Goal: Task Accomplishment & Management: Manage account settings

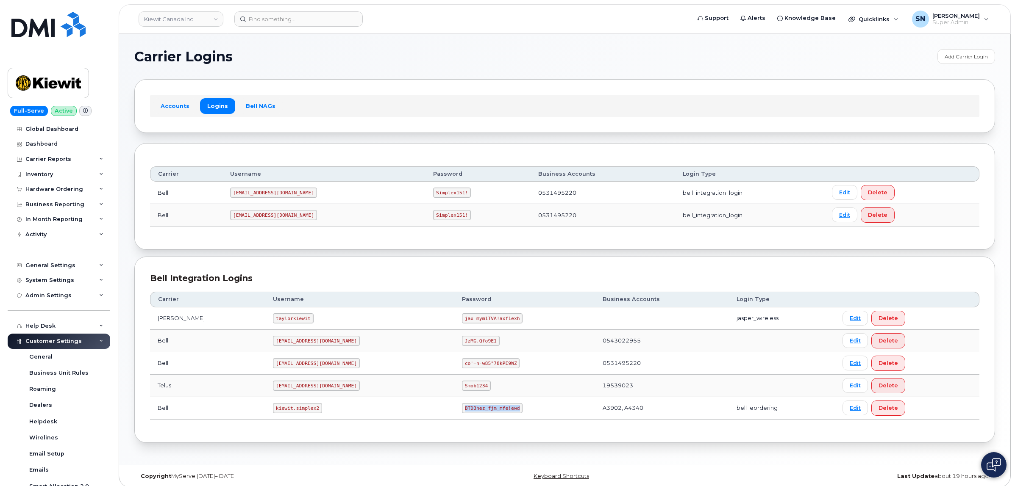
scroll to position [48, 0]
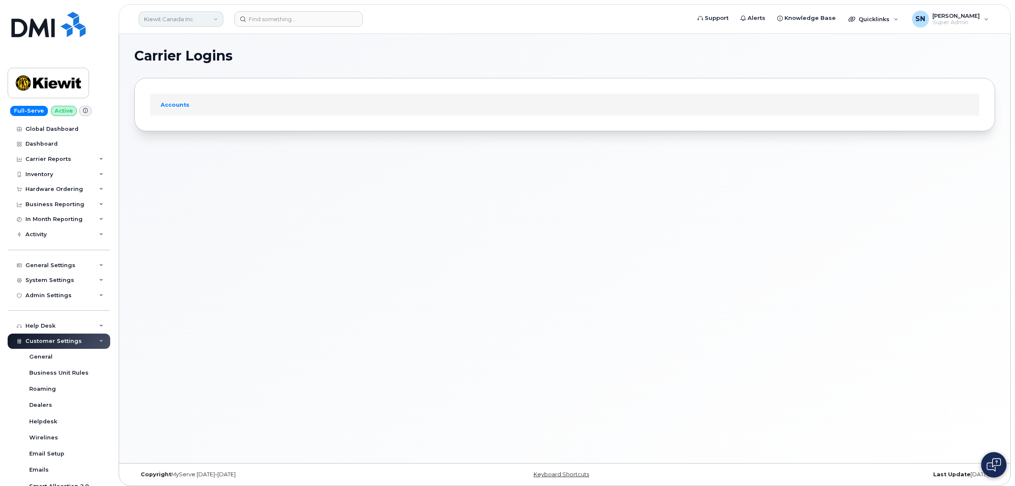
click at [184, 19] on link "Kiewit Canada Inc" at bounding box center [181, 18] width 85 height 15
type input "wsp"
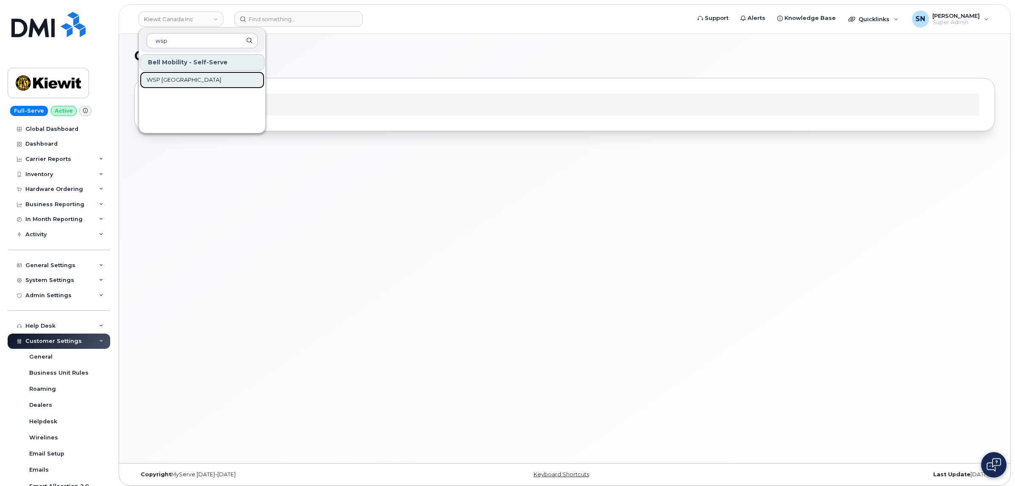
click at [189, 82] on link "WSP Canada" at bounding box center [202, 80] width 125 height 17
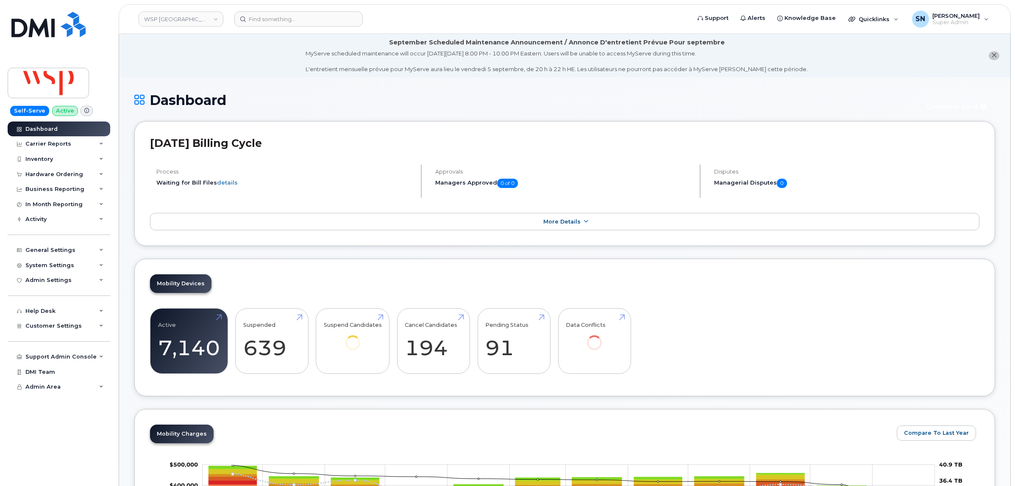
drag, startPoint x: 184, startPoint y: 82, endPoint x: 992, endPoint y: 53, distance: 808.3
click at [993, 53] on icon "close notification" at bounding box center [994, 56] width 6 height 6
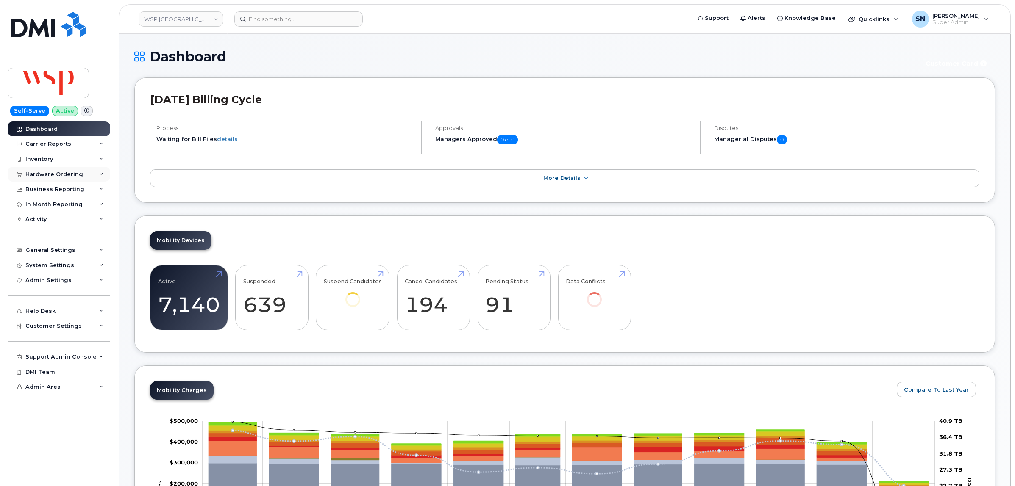
click at [64, 177] on div "Hardware Ordering" at bounding box center [54, 174] width 58 height 7
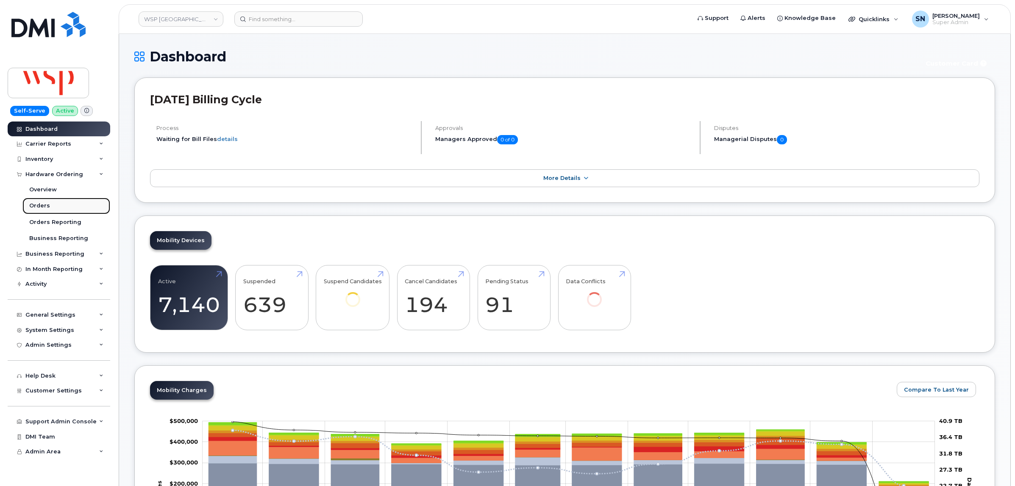
click at [37, 208] on div "Orders" at bounding box center [39, 206] width 21 height 8
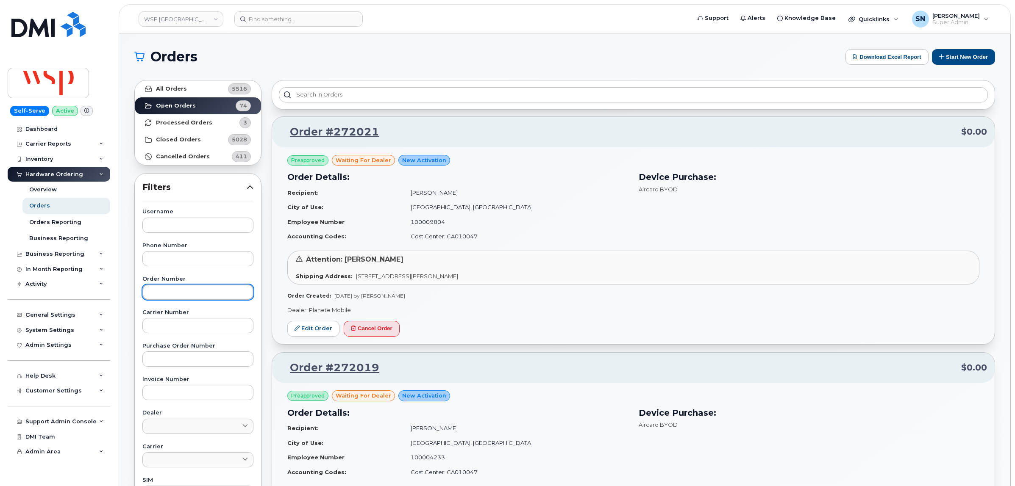
click at [189, 288] on input "text" at bounding box center [197, 292] width 111 height 15
paste input "299332"
type input "299332"
click at [208, 86] on link "All Orders 5516" at bounding box center [198, 88] width 126 height 17
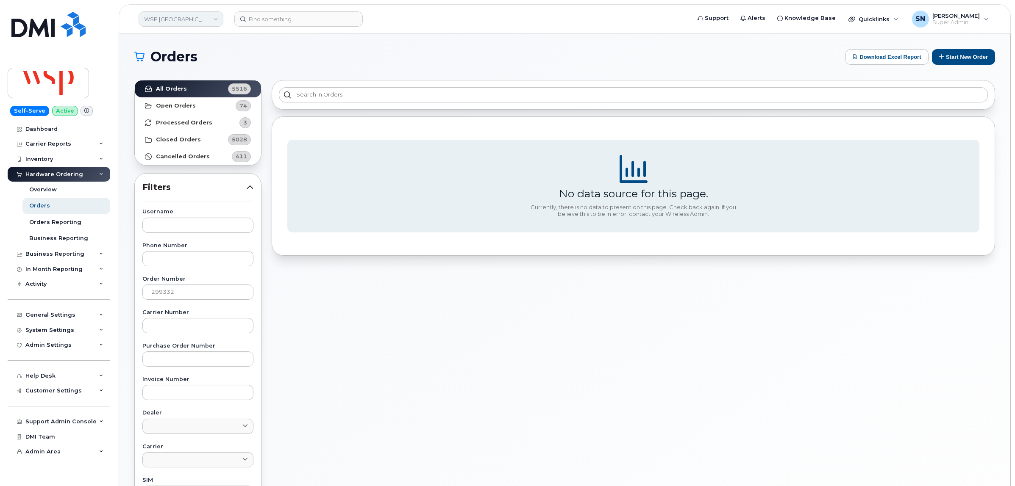
drag, startPoint x: 210, startPoint y: 22, endPoint x: 206, endPoint y: 24, distance: 4.7
click at [210, 22] on link "WSP Canada" at bounding box center [181, 18] width 85 height 15
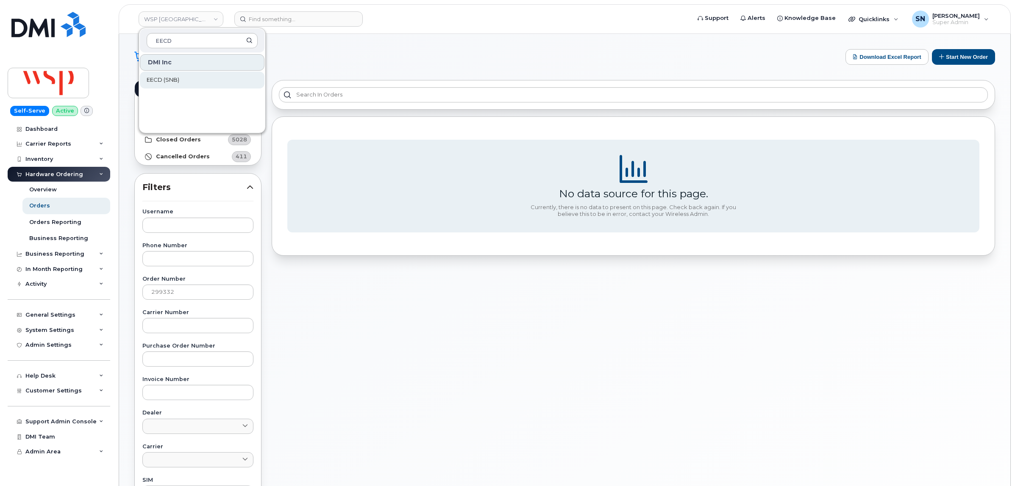
type input "EECD"
click at [189, 80] on link "EECD (SNB)" at bounding box center [202, 80] width 125 height 17
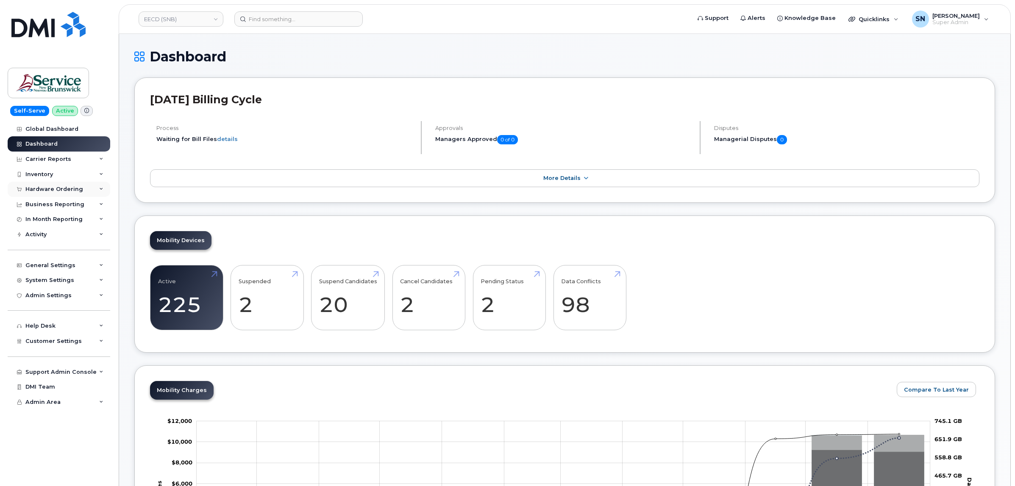
click at [58, 190] on div "Hardware Ordering" at bounding box center [54, 189] width 58 height 7
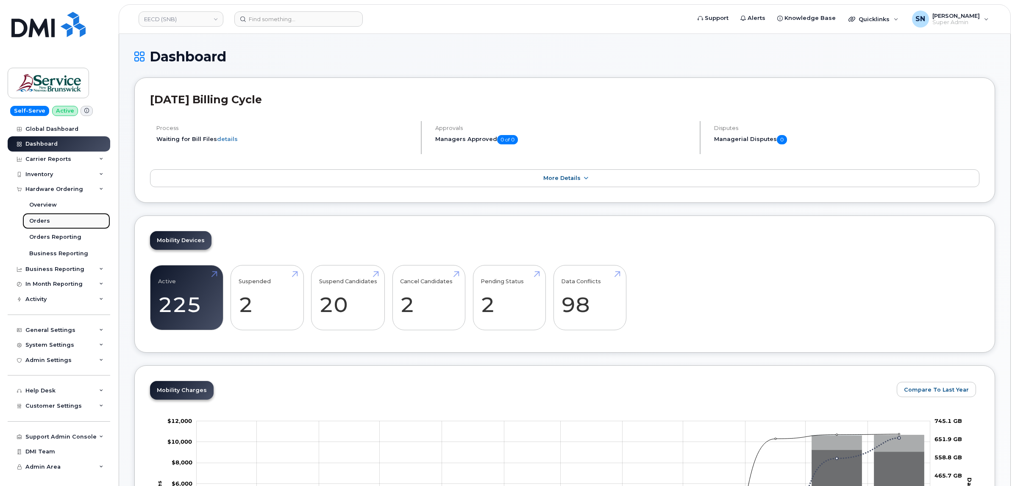
click at [48, 220] on link "Orders" at bounding box center [66, 221] width 88 height 16
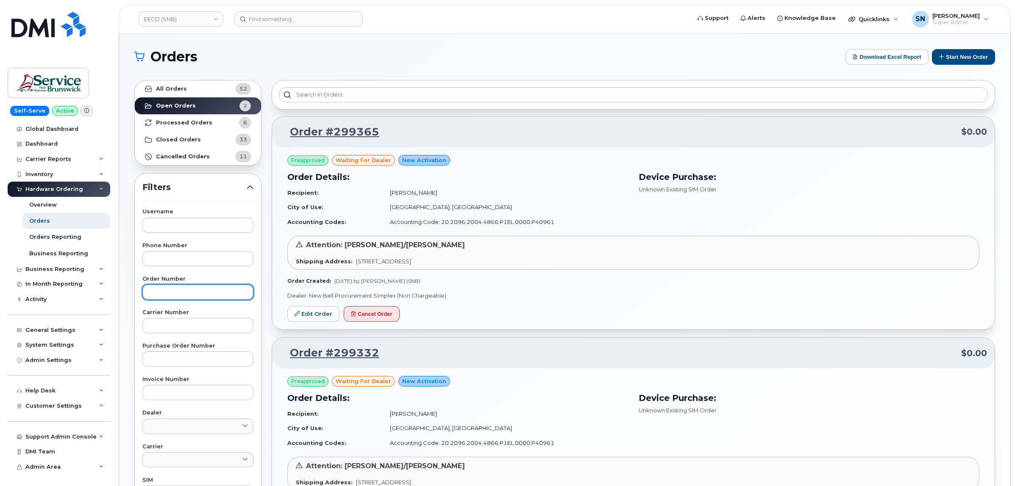
click at [215, 299] on input "text" at bounding box center [197, 292] width 111 height 15
paste input "299332"
type input "299332"
click at [208, 80] on link "All Orders 52" at bounding box center [198, 88] width 126 height 17
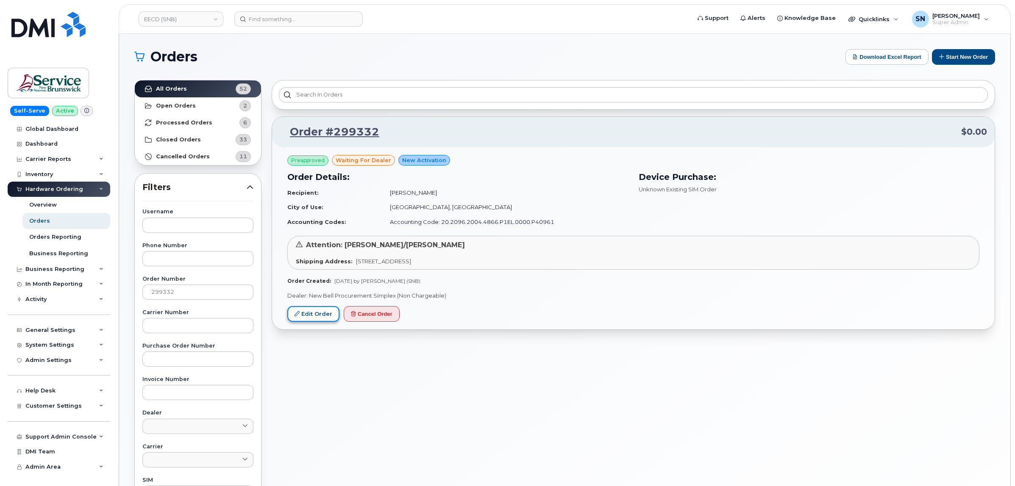
click at [323, 319] on link "Edit Order" at bounding box center [313, 314] width 52 height 16
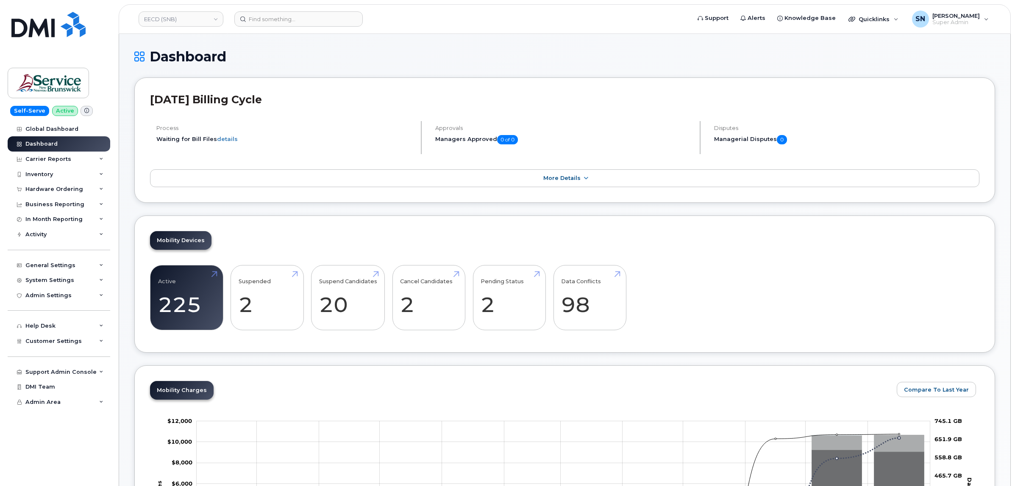
click at [55, 353] on div "Support Admin Console Add New Customer Customer Prospects Emails Sms Messages D…" at bounding box center [60, 364] width 105 height 31
click at [55, 344] on span "Customer Settings" at bounding box center [53, 341] width 56 height 6
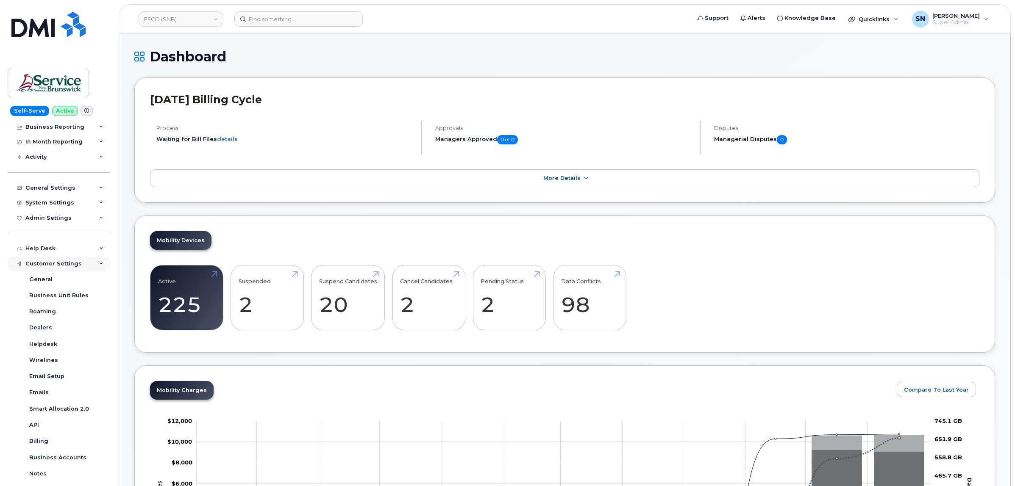
scroll to position [159, 0]
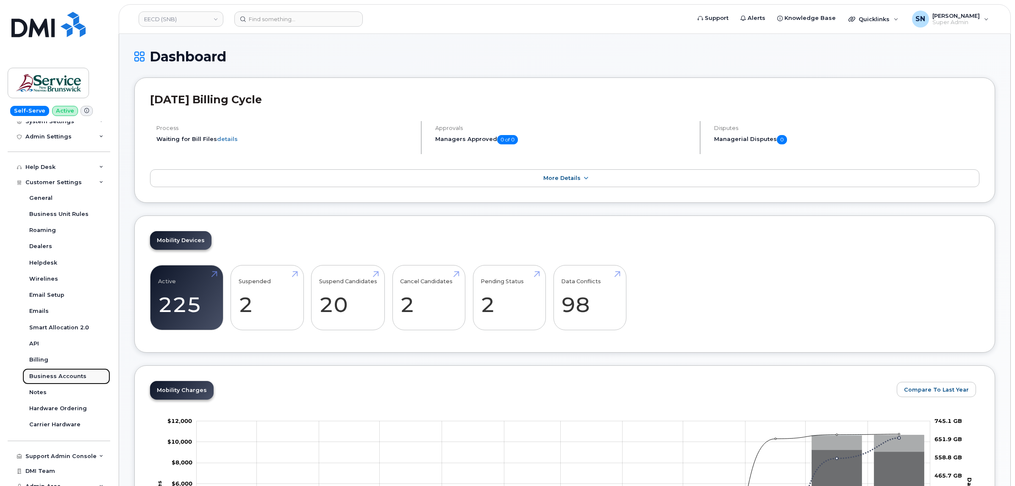
click at [68, 377] on div "Business Accounts" at bounding box center [57, 377] width 57 height 8
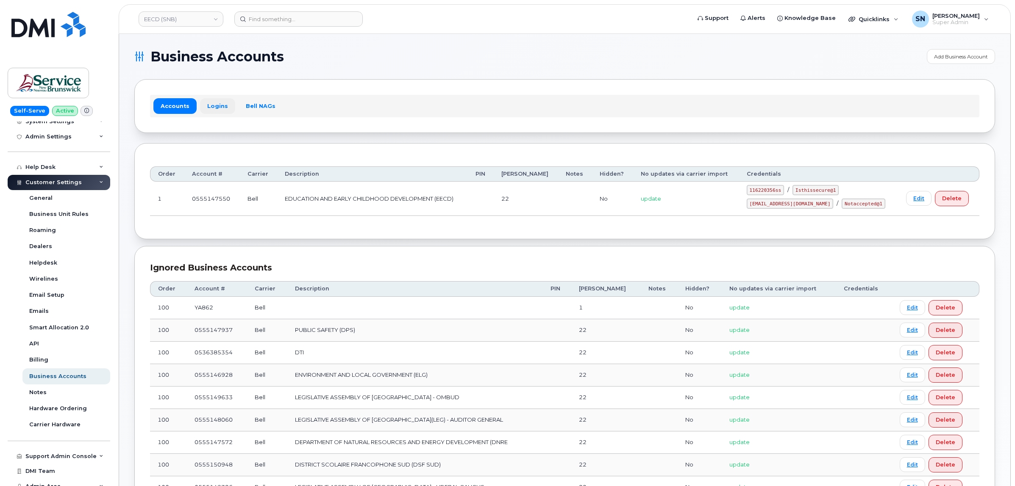
click at [218, 105] on link "Logins" at bounding box center [217, 105] width 35 height 15
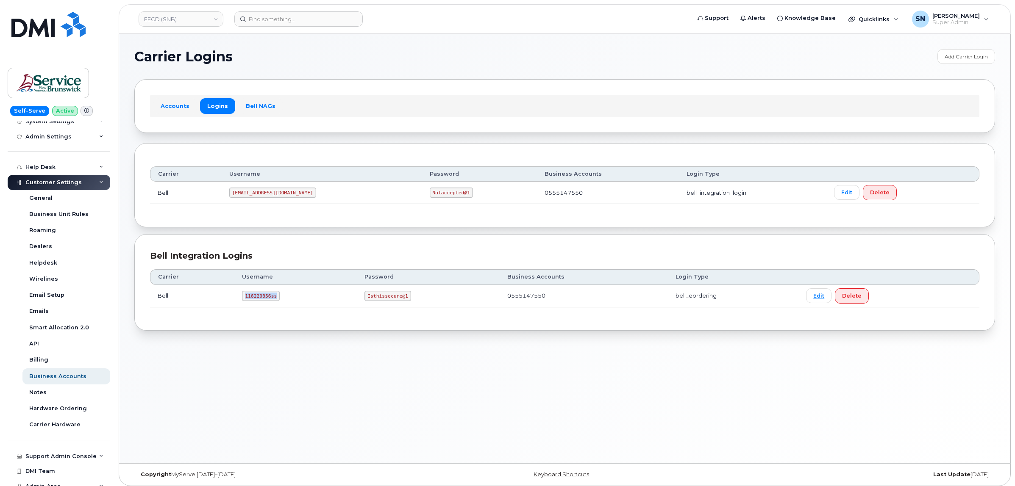
drag, startPoint x: 242, startPoint y: 299, endPoint x: 276, endPoint y: 301, distance: 34.0
click at [276, 301] on code "116220356ss" at bounding box center [261, 296] width 38 height 10
copy code "116220356ss"
drag, startPoint x: 366, startPoint y: 295, endPoint x: 403, endPoint y: 299, distance: 37.9
click at [403, 299] on code "Isthissecure@1" at bounding box center [387, 296] width 46 height 10
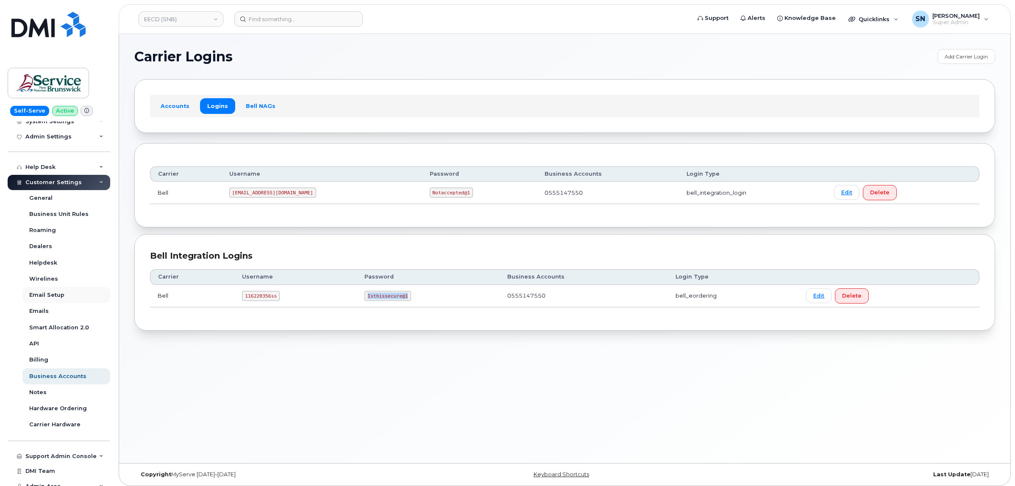
copy code "Isthissecure@1"
drag, startPoint x: 350, startPoint y: 107, endPoint x: 330, endPoint y: 83, distance: 31.3
click at [350, 107] on div "Accounts Logins Bell NAGs" at bounding box center [564, 106] width 829 height 22
click at [295, 20] on input at bounding box center [298, 18] width 128 height 15
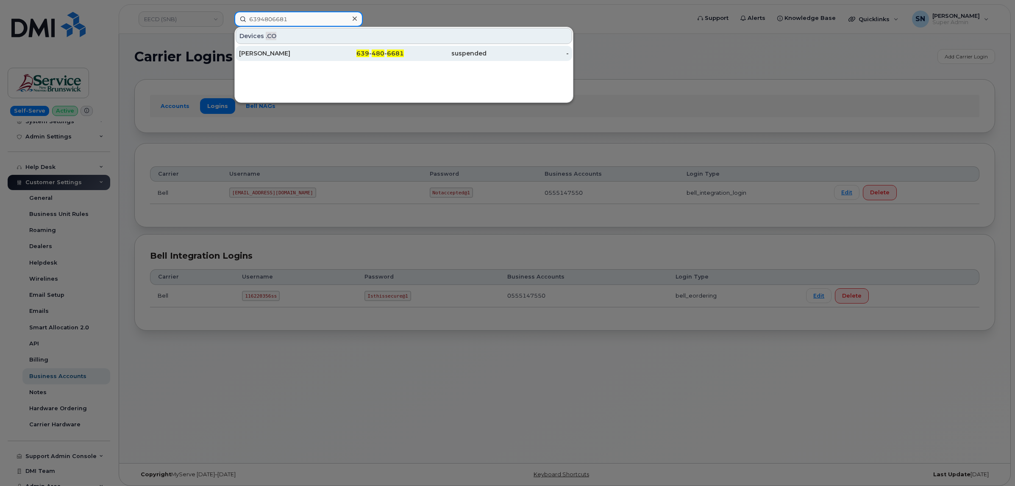
type input "6394806681"
click at [288, 50] on div "Jenna-Lee Hostin" at bounding box center [280, 53] width 83 height 8
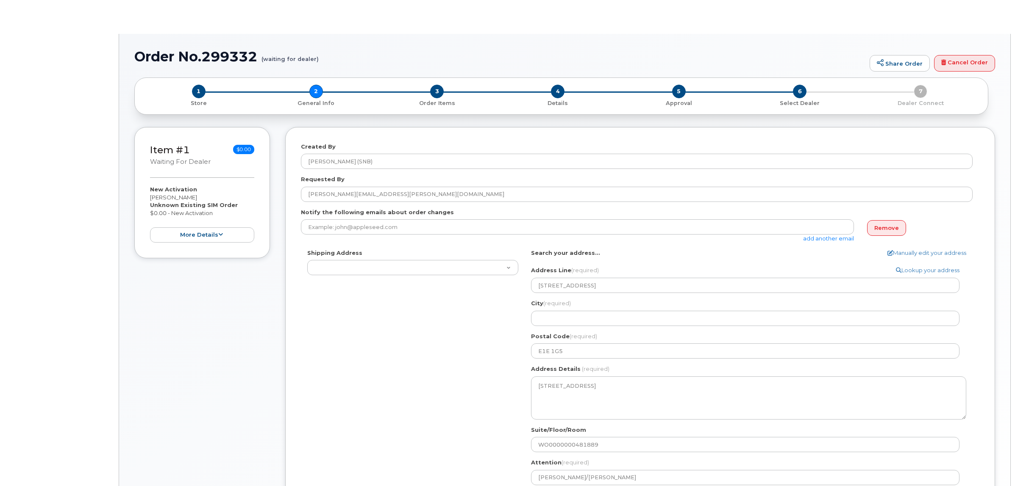
type textarea "[STREET_ADDRESS]"
select select
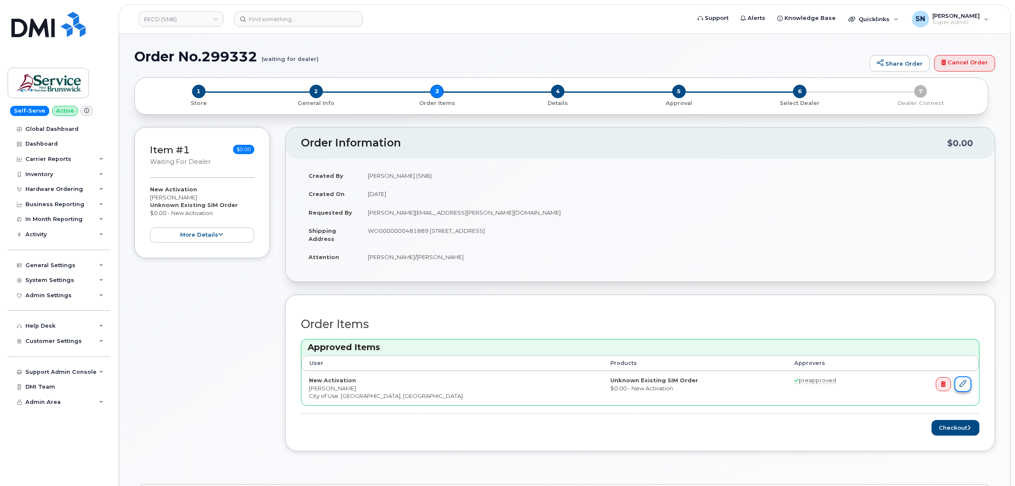
click at [962, 391] on link at bounding box center [962, 385] width 17 height 16
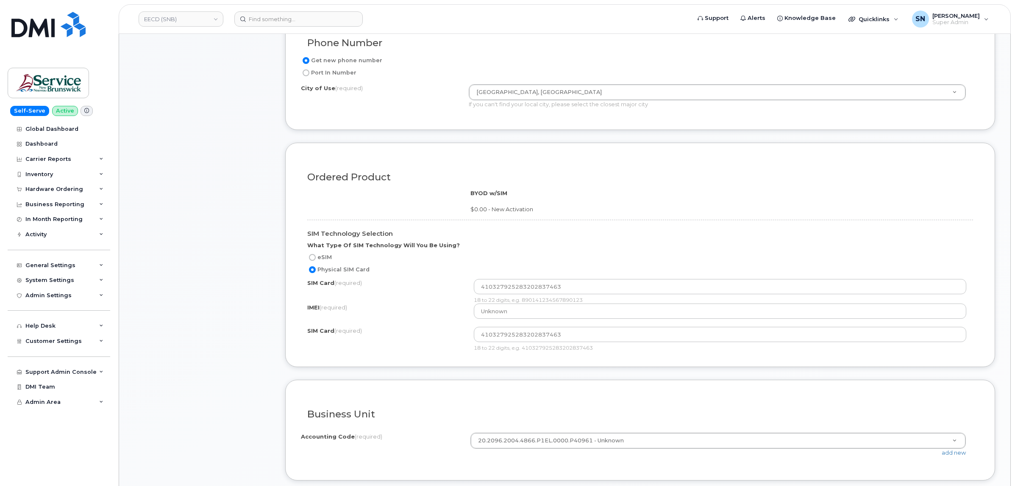
scroll to position [424, 0]
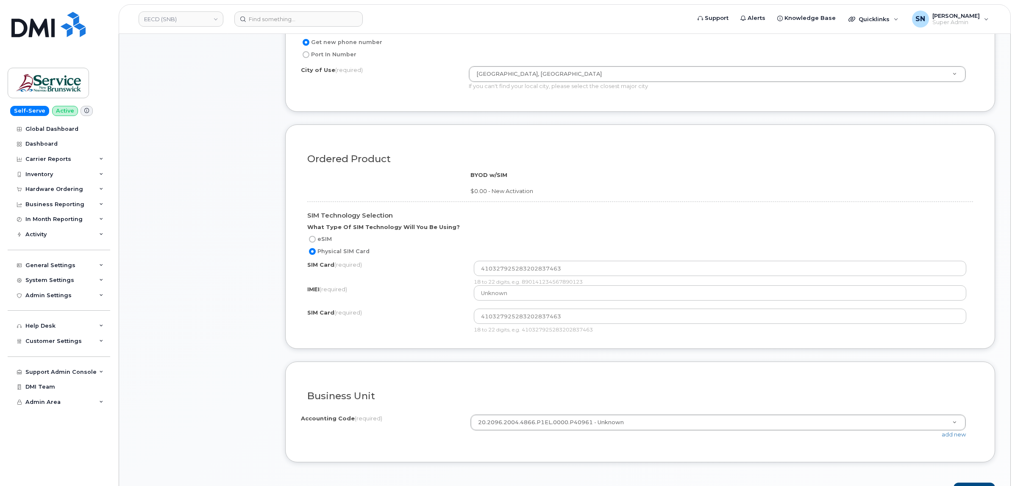
drag, startPoint x: 390, startPoint y: 340, endPoint x: 390, endPoint y: 335, distance: 5.1
click at [390, 340] on div "Ordered Product BYOD w/SIM $0.00 - New Activation SIM Technology Selection What…" at bounding box center [640, 237] width 710 height 225
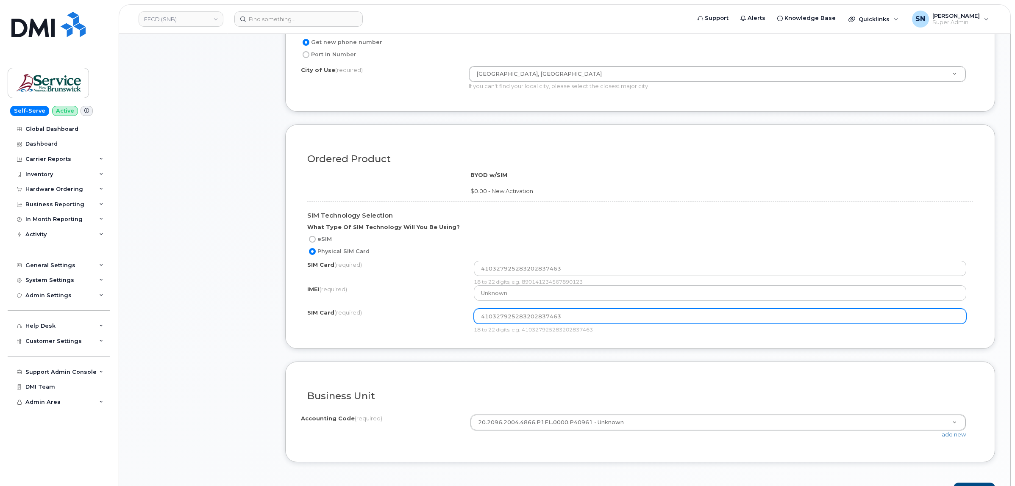
click at [519, 319] on input "410327925283202837463" at bounding box center [720, 316] width 492 height 15
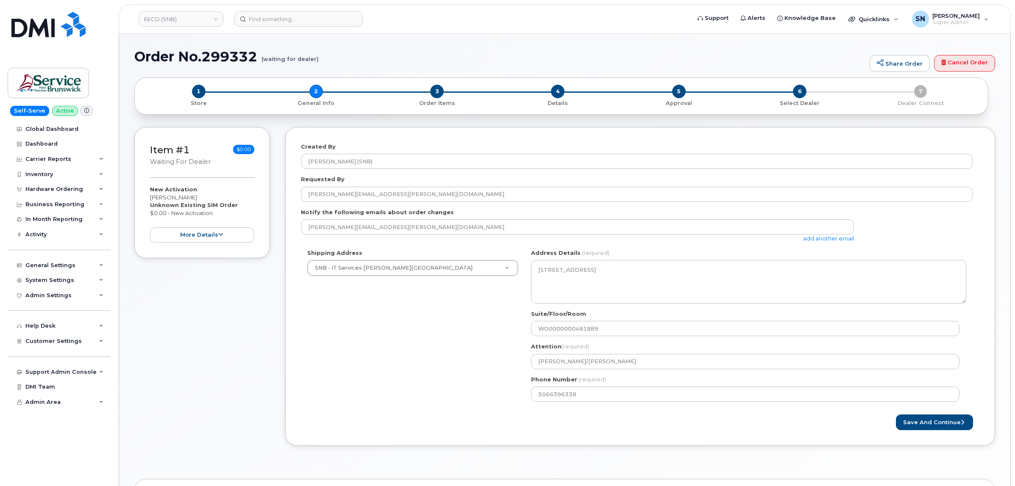
select select
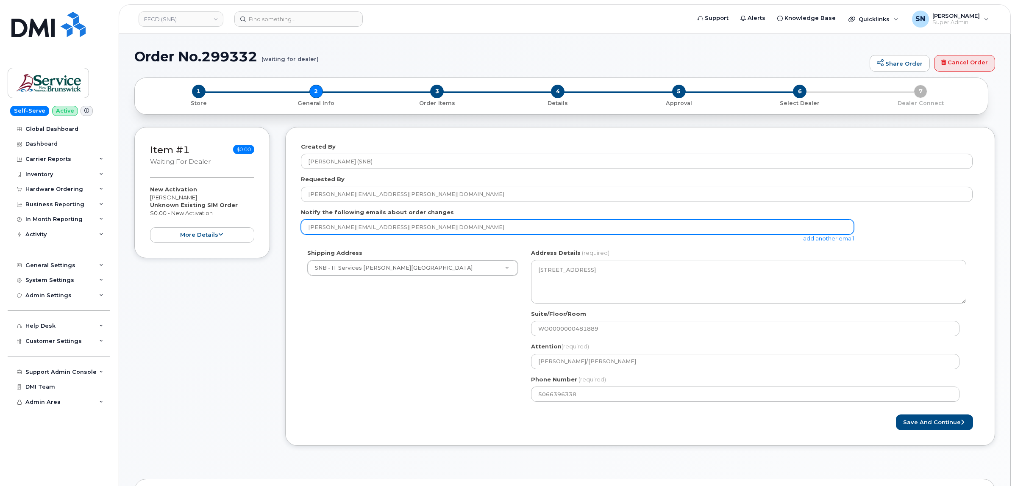
drag, startPoint x: 386, startPoint y: 227, endPoint x: 304, endPoint y: 229, distance: 82.2
click at [304, 229] on input "matthew.slattery@snb.ca" at bounding box center [577, 226] width 553 height 15
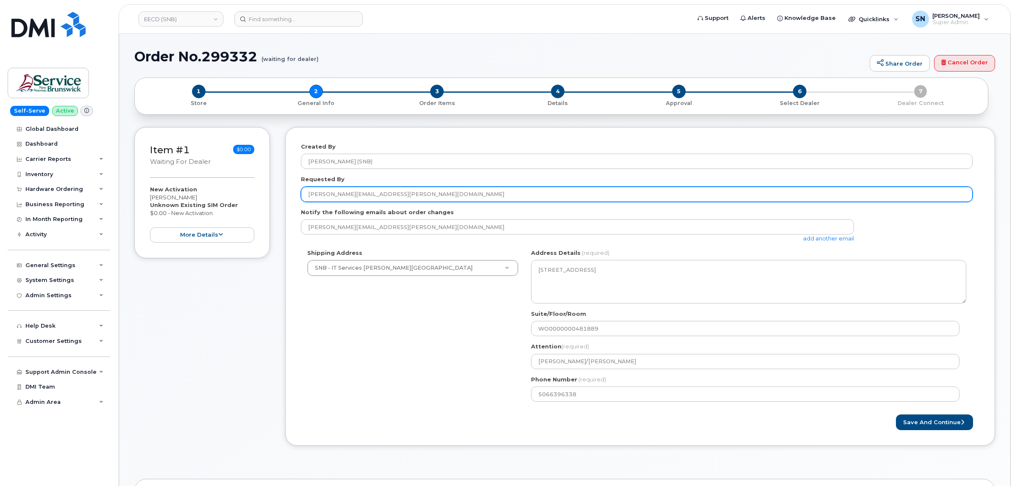
drag, startPoint x: 365, startPoint y: 189, endPoint x: 286, endPoint y: 191, distance: 78.8
click at [295, 189] on div "Created By Slattery, Matthew (SNB) Requested By Carrie.Lenentine@gnb.ca Notify …" at bounding box center [640, 286] width 710 height 319
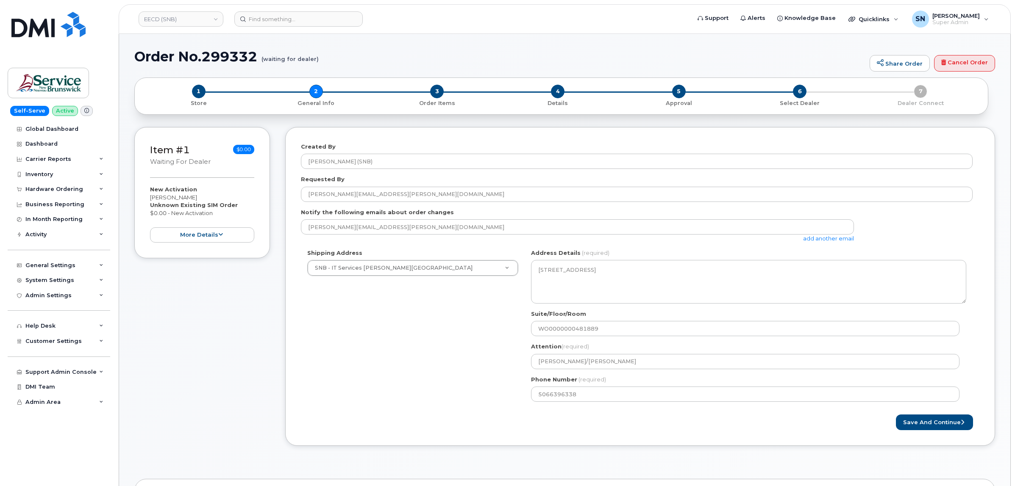
drag, startPoint x: 149, startPoint y: 198, endPoint x: 194, endPoint y: 196, distance: 45.0
click at [194, 196] on div "Item #1 waiting for dealer $0.00 New Activation Sarah Babineau Unknown Existing…" at bounding box center [202, 193] width 136 height 132
copy div "Sarah Babineau"
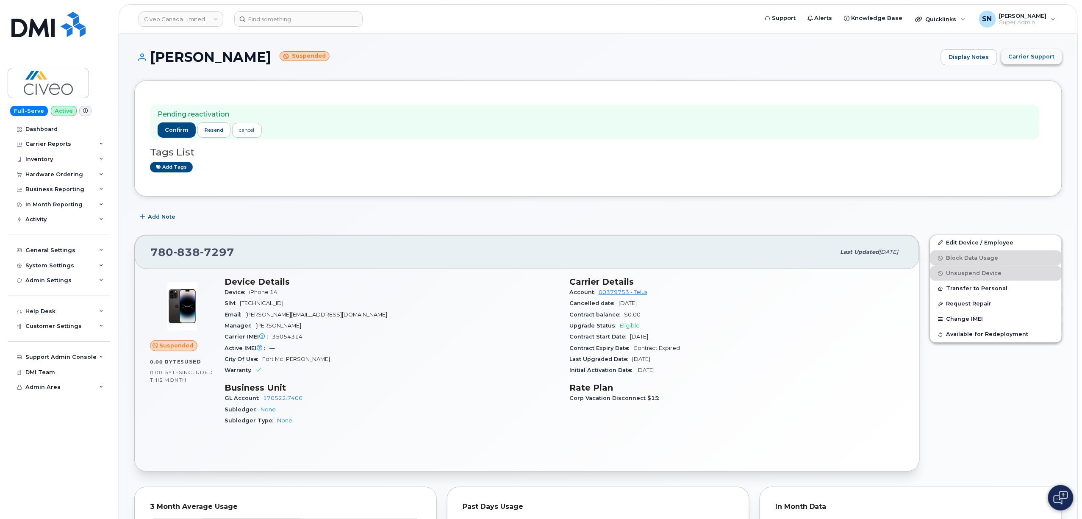
click at [1048, 62] on button "Carrier Support" at bounding box center [1031, 56] width 61 height 15
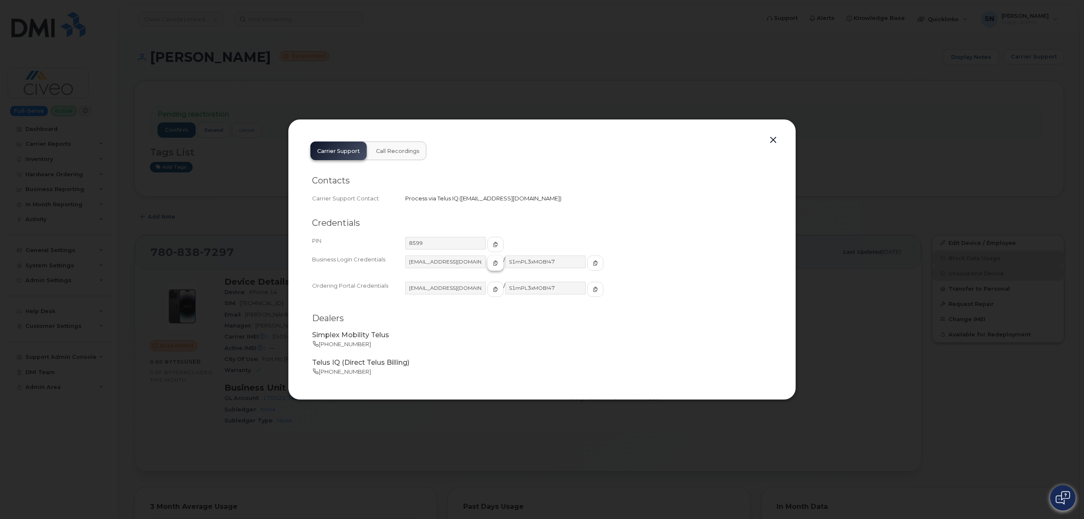
click at [492, 265] on span "button" at bounding box center [496, 263] width 8 height 8
click at [588, 265] on button "button" at bounding box center [596, 262] width 16 height 15
click at [771, 140] on button "button" at bounding box center [773, 140] width 13 height 12
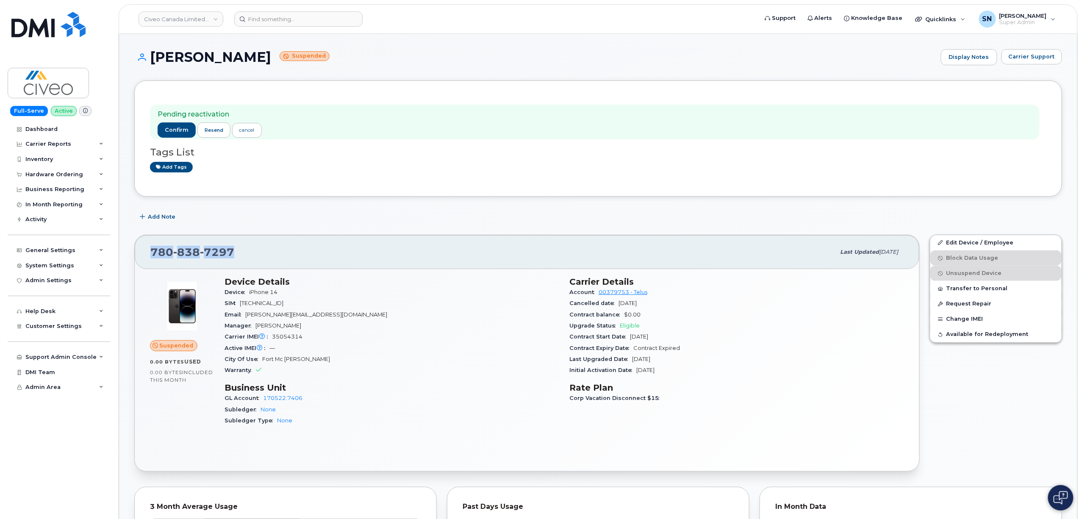
drag, startPoint x: 153, startPoint y: 249, endPoint x: 244, endPoint y: 253, distance: 91.2
click at [244, 253] on div "780 838 7297" at bounding box center [492, 252] width 685 height 18
copy span "780 838 7297"
click at [1051, 53] on span "Carrier Support" at bounding box center [1032, 57] width 46 height 8
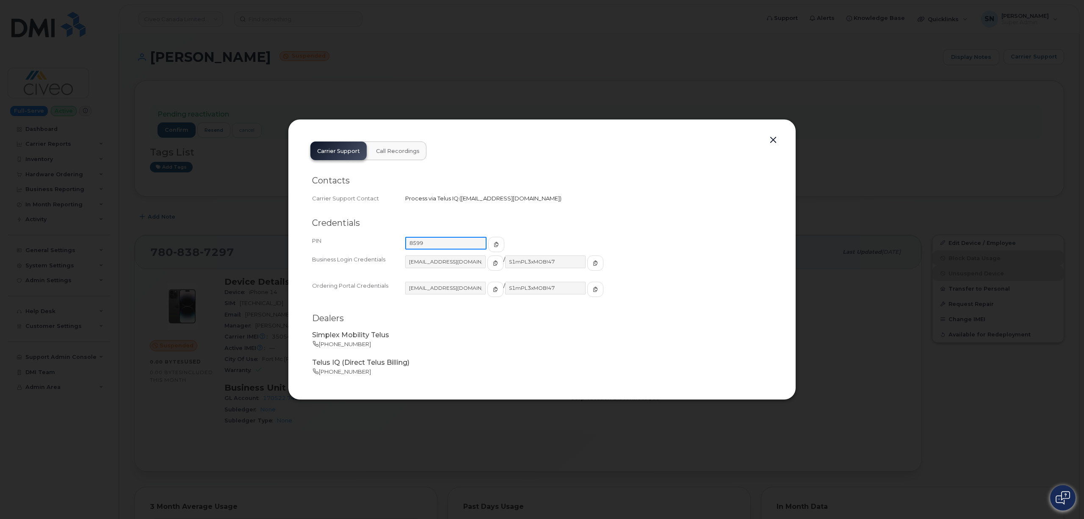
drag, startPoint x: 433, startPoint y: 244, endPoint x: 390, endPoint y: 237, distance: 43.8
click at [389, 237] on div "PIN 8599" at bounding box center [542, 244] width 460 height 19
click at [492, 263] on span "button" at bounding box center [496, 263] width 8 height 8
click at [593, 262] on icon "button" at bounding box center [595, 263] width 5 height 5
drag, startPoint x: 771, startPoint y: 136, endPoint x: 780, endPoint y: 160, distance: 25.2
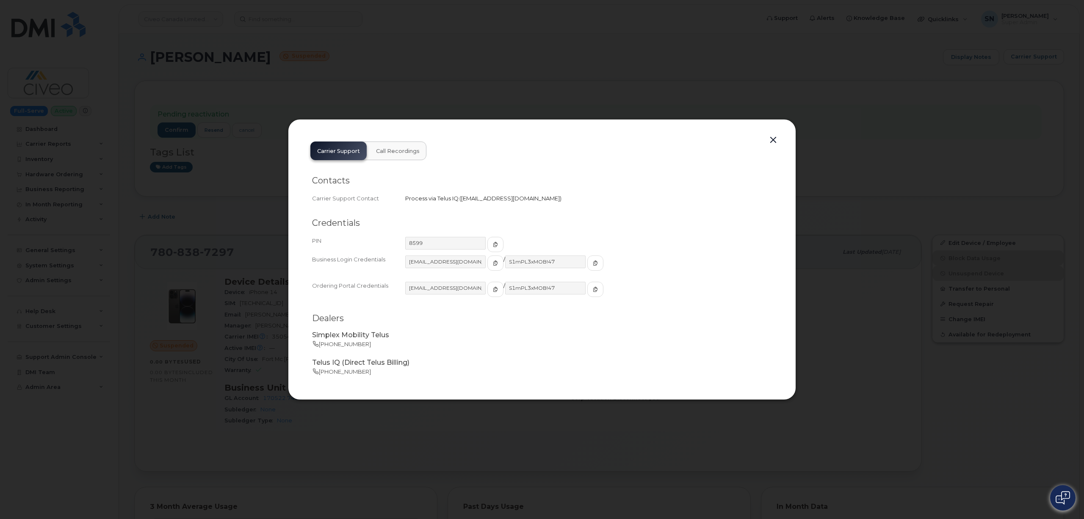
click at [771, 136] on button "button" at bounding box center [773, 140] width 13 height 12
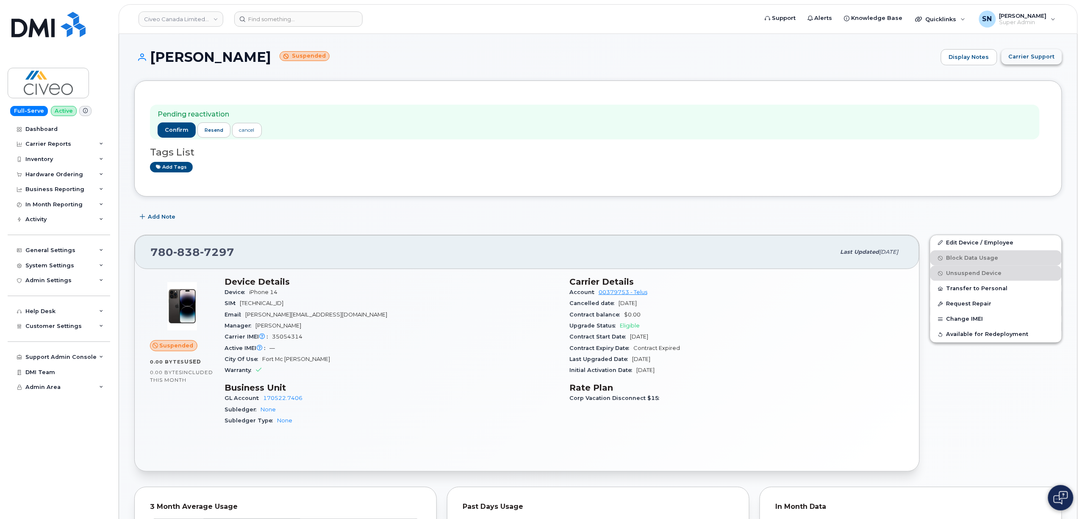
click at [1034, 58] on span "Carrier Support" at bounding box center [1032, 57] width 46 height 8
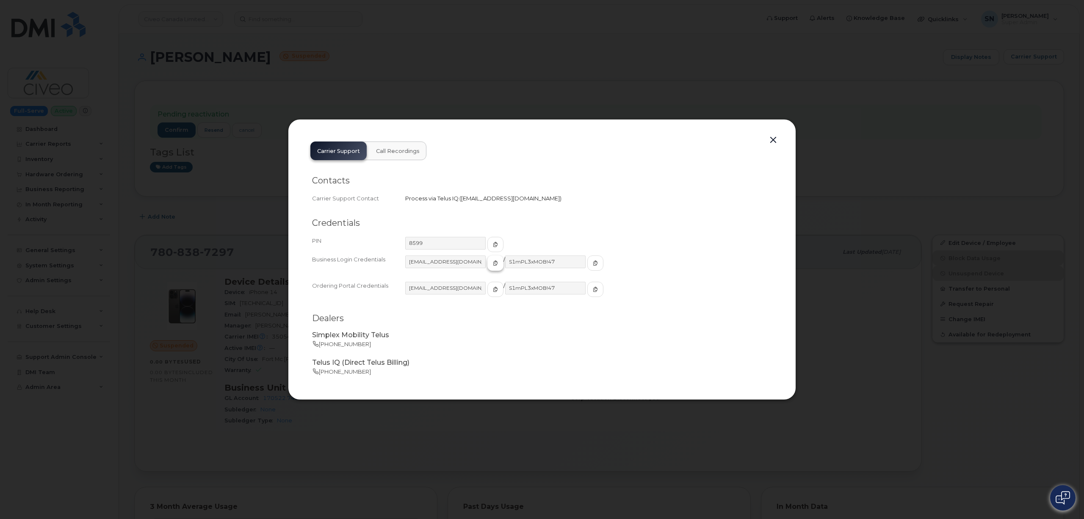
click at [492, 265] on span "button" at bounding box center [496, 263] width 8 height 8
drag, startPoint x: 772, startPoint y: 138, endPoint x: 730, endPoint y: 136, distance: 41.5
click at [772, 138] on button "button" at bounding box center [773, 140] width 13 height 12
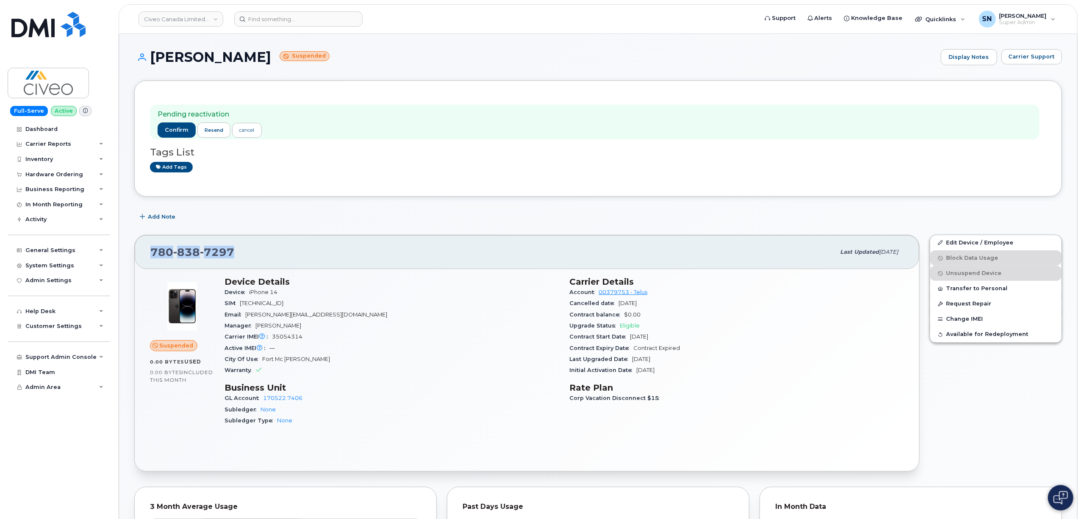
drag, startPoint x: 148, startPoint y: 247, endPoint x: 243, endPoint y: 248, distance: 95.3
click at [243, 248] on div "780 838 7297 Last updated Mar 17, 2025" at bounding box center [527, 252] width 785 height 34
copy span "780 838 7297"
click at [1034, 55] on span "Carrier Support" at bounding box center [1032, 57] width 46 height 8
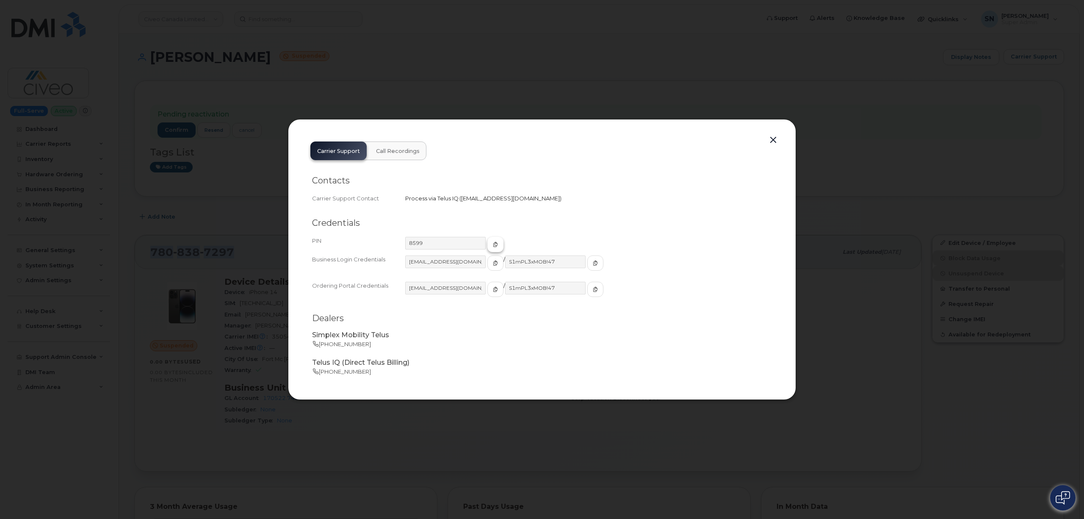
click at [493, 244] on icon "button" at bounding box center [495, 244] width 5 height 5
click at [776, 138] on button "button" at bounding box center [773, 140] width 13 height 12
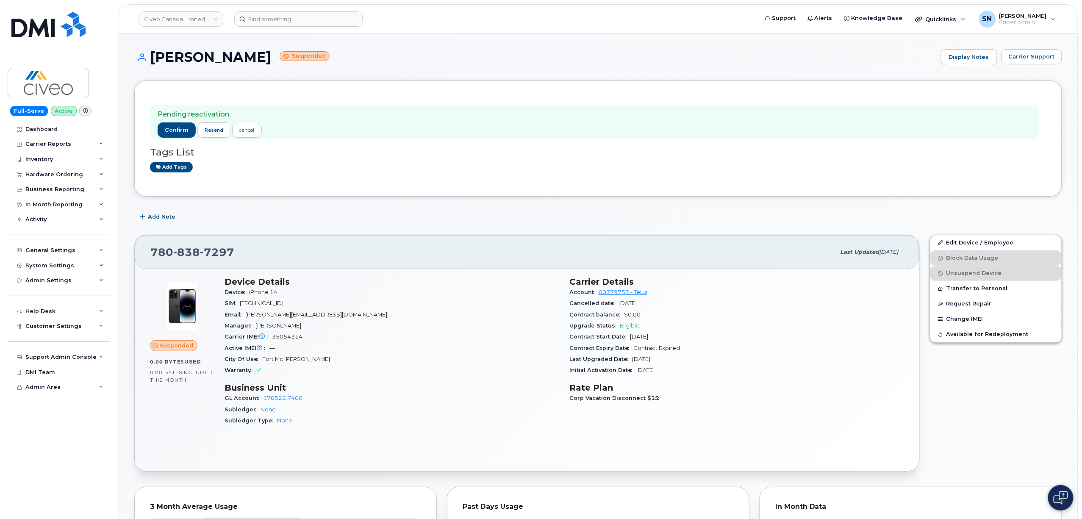
click at [153, 55] on h1 "Boris Nevelchuk Suspended" at bounding box center [535, 57] width 802 height 15
drag, startPoint x: 153, startPoint y: 55, endPoint x: 263, endPoint y: 55, distance: 110.1
click at [263, 55] on h1 "Boris Nevelchuk Suspended" at bounding box center [535, 57] width 802 height 15
copy h1 "Boris Nevelchuk"
click at [461, 31] on header "Civeo Canada Limited Partnership Support Alerts Knowledge Base Quicklinks Suspe…" at bounding box center [598, 19] width 959 height 30
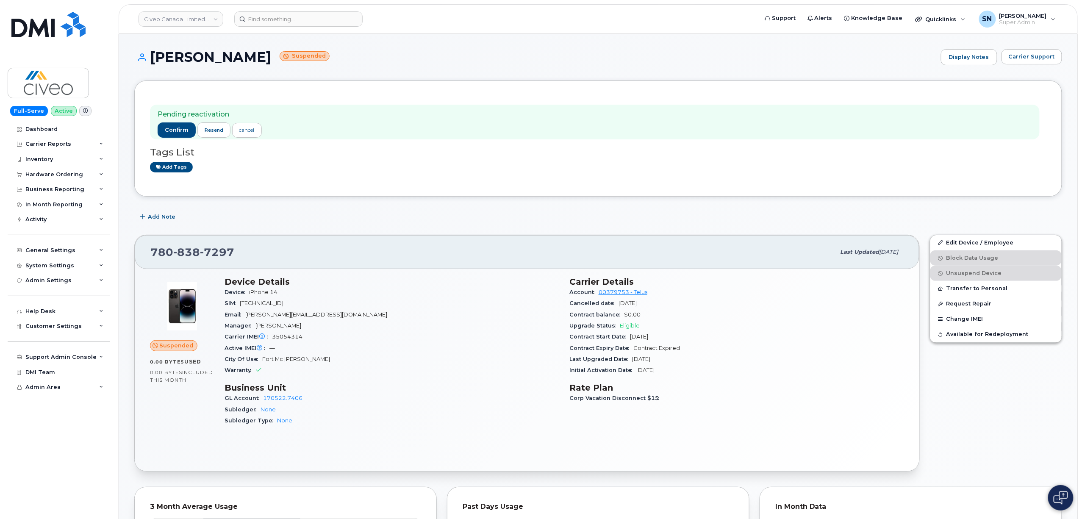
click at [455, 60] on h1 "Boris Nevelchuk Suspended" at bounding box center [535, 57] width 802 height 15
click at [473, 57] on h1 "Boris Nevelchuk Suspended" at bounding box center [535, 57] width 802 height 15
click at [202, 21] on link "Civeo Canada Limited Partnership" at bounding box center [181, 18] width 85 height 15
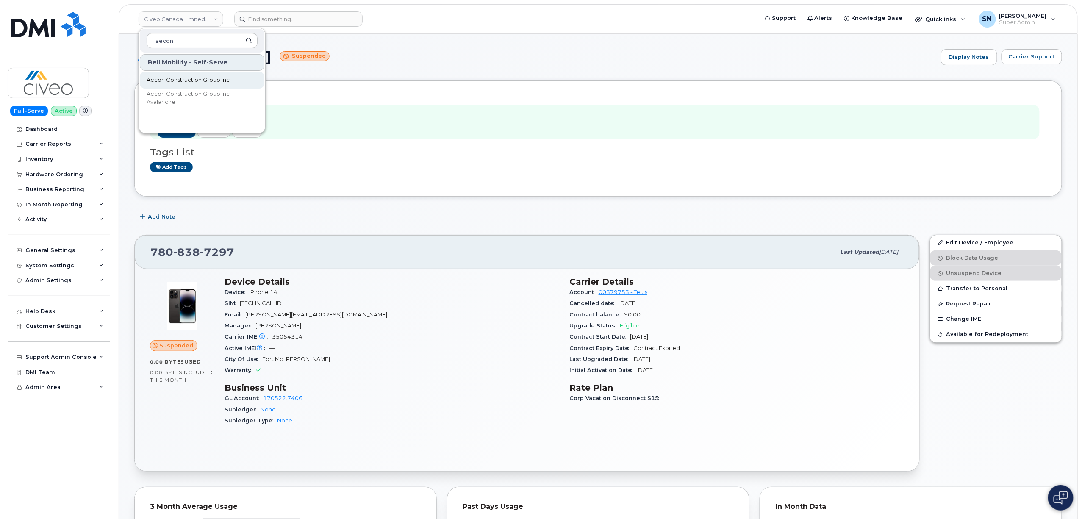
type input "aecon"
click at [206, 80] on span "Aecon Construction Group Inc" at bounding box center [188, 80] width 83 height 8
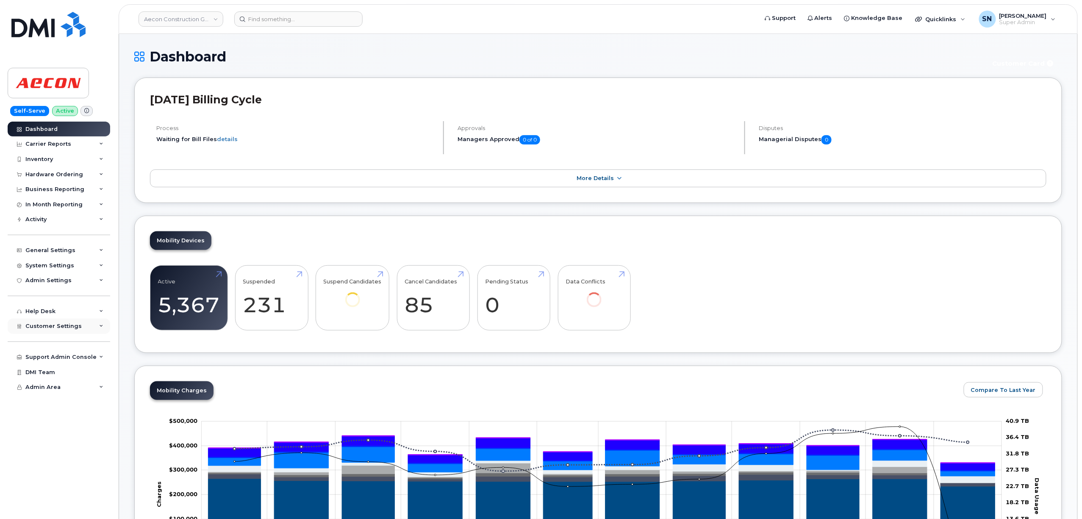
click at [61, 327] on span "Customer Settings" at bounding box center [53, 326] width 56 height 6
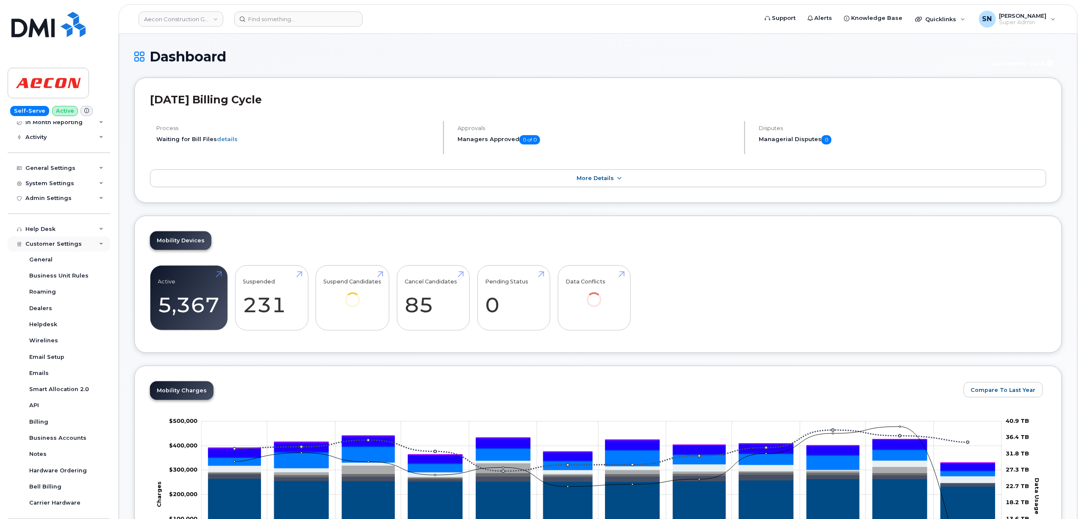
scroll to position [134, 0]
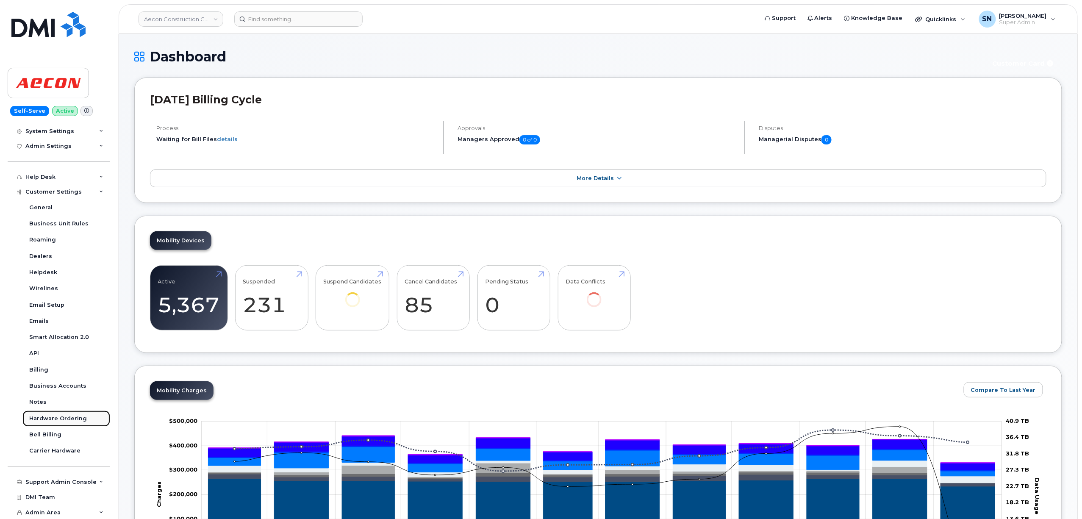
click at [63, 417] on div "Hardware Ordering" at bounding box center [58, 419] width 58 height 8
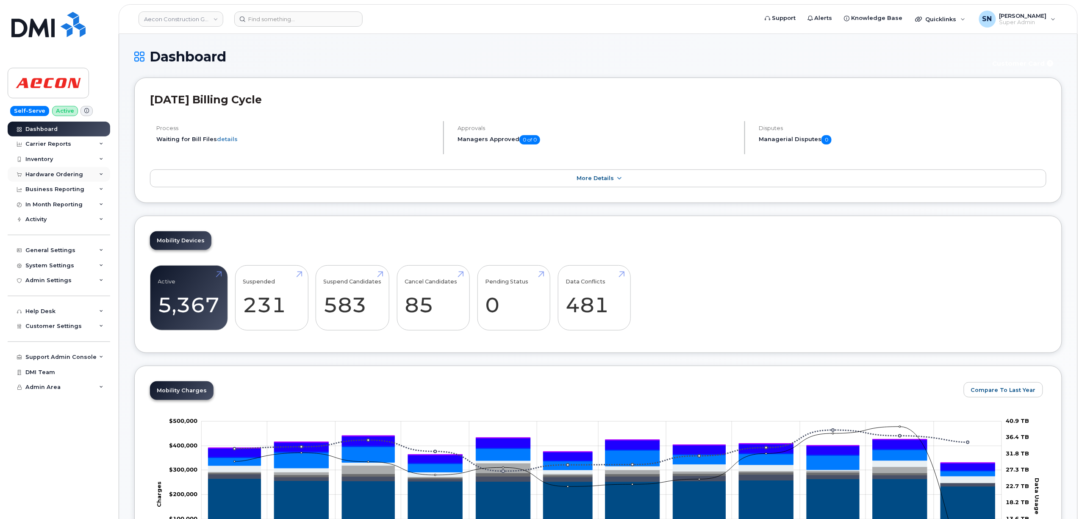
click at [58, 177] on div "Hardware Ordering" at bounding box center [54, 174] width 58 height 7
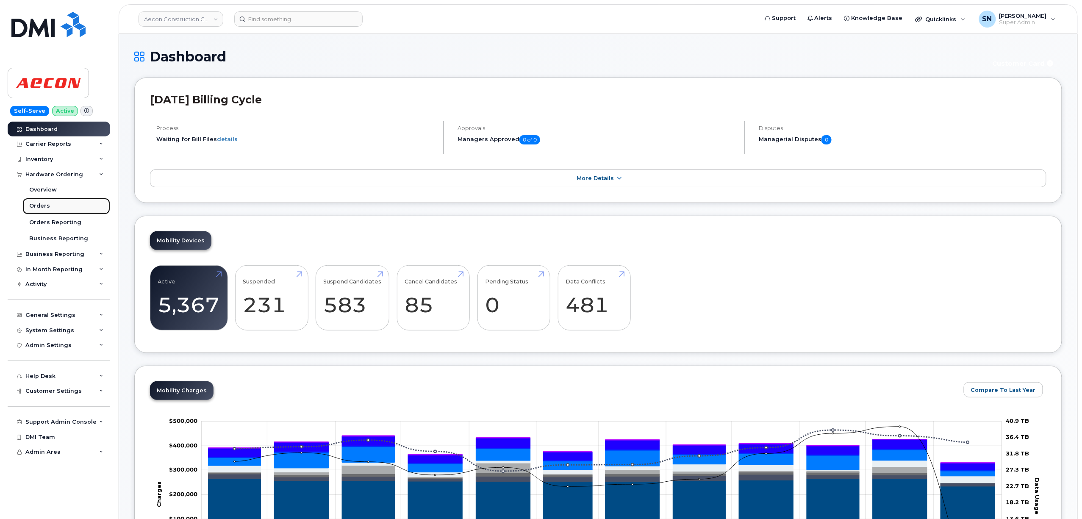
click at [34, 206] on div "Orders" at bounding box center [39, 206] width 21 height 8
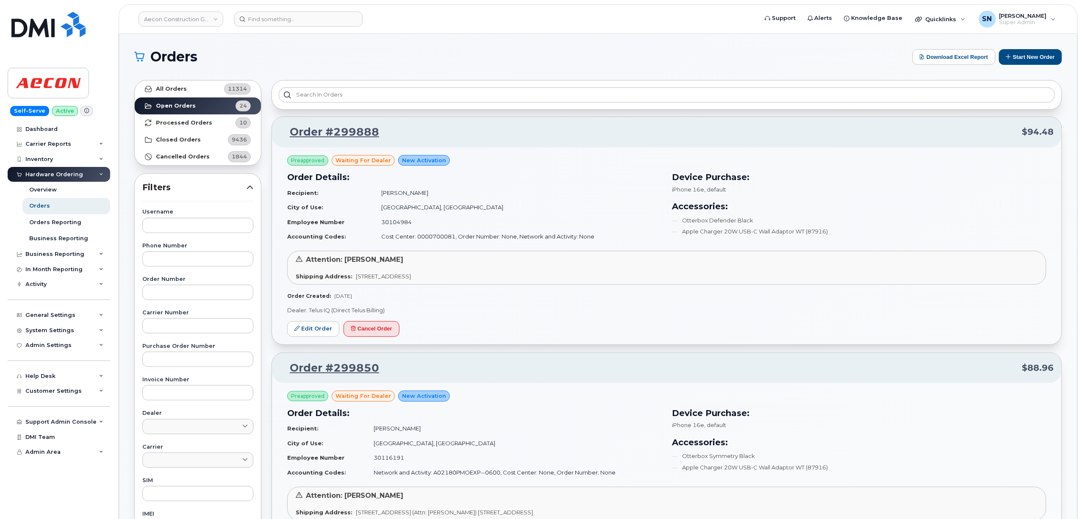
paste input "299888"
click at [200, 293] on input "text" at bounding box center [197, 292] width 111 height 15
type input "299888"
click at [193, 80] on link "All Orders 11314" at bounding box center [198, 88] width 126 height 17
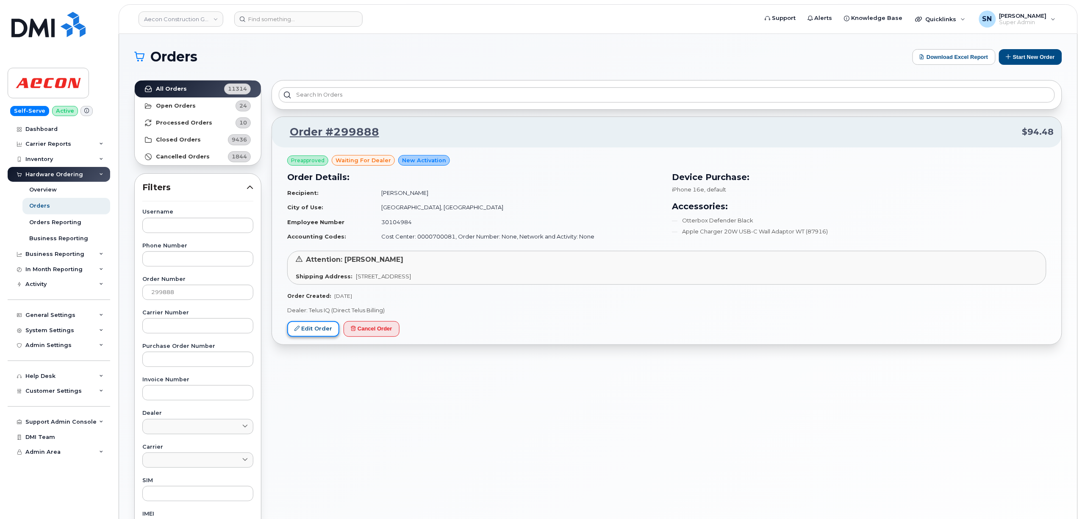
click at [324, 333] on link "Edit Order" at bounding box center [313, 329] width 52 height 16
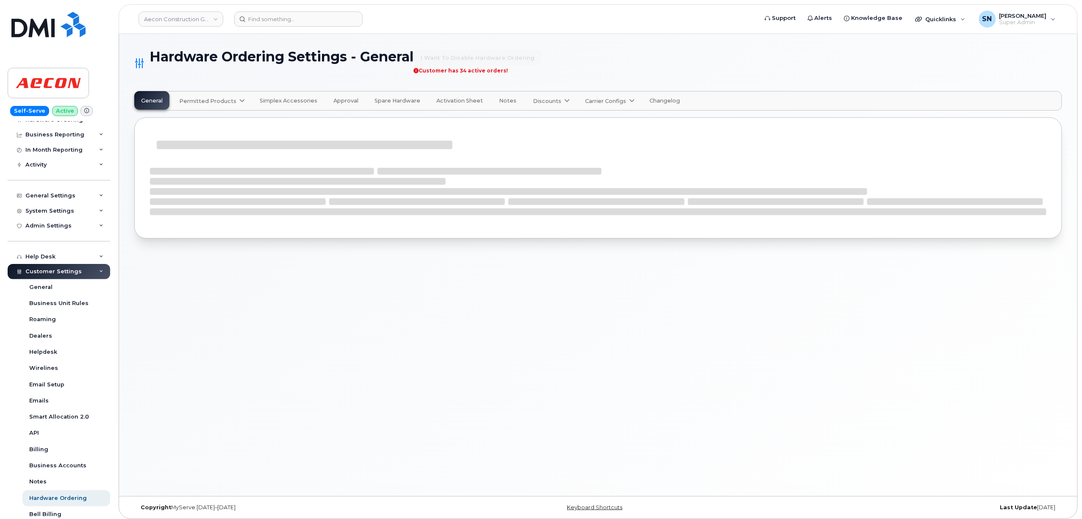
scroll to position [134, 0]
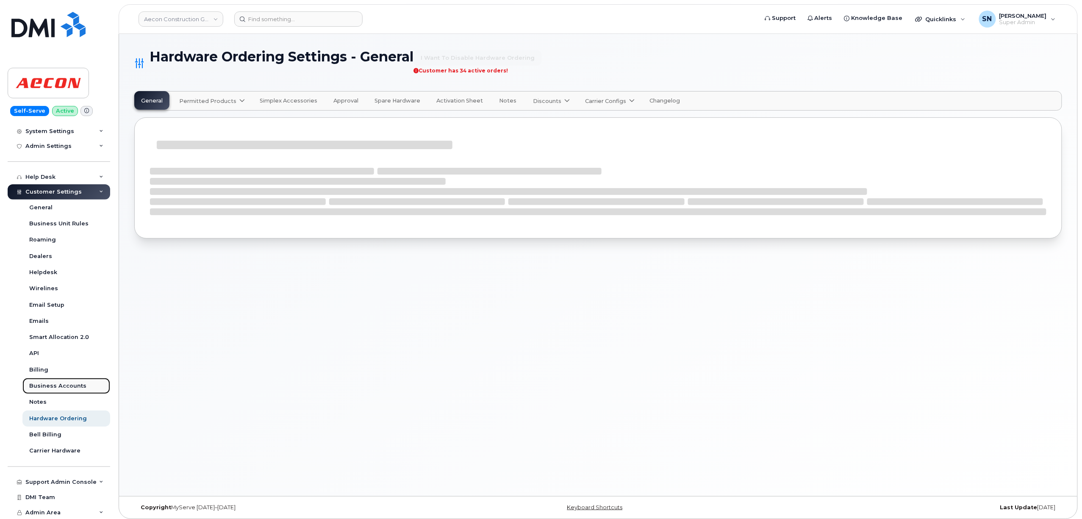
click at [69, 383] on div "Business Accounts" at bounding box center [57, 386] width 57 height 8
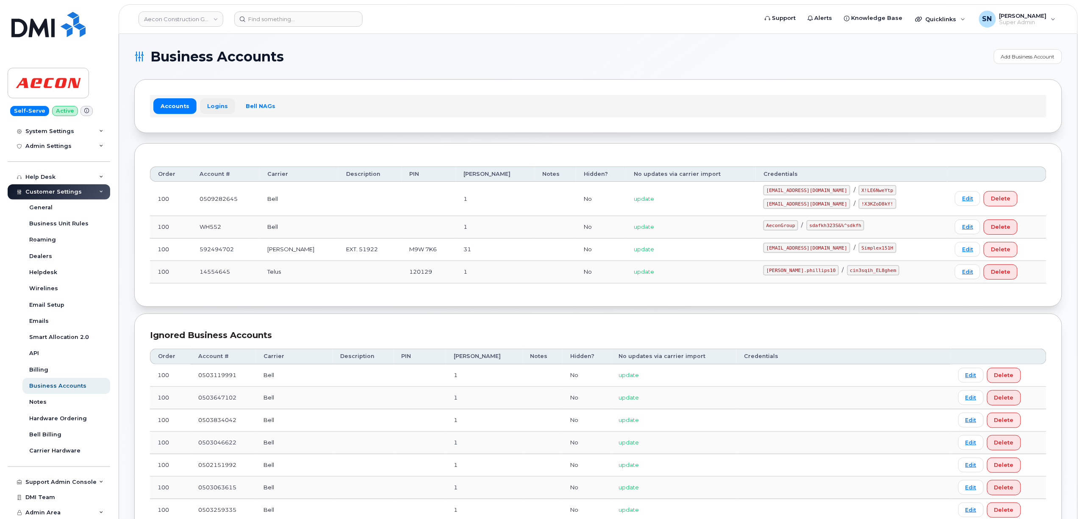
click at [219, 99] on link "Logins" at bounding box center [217, 105] width 35 height 15
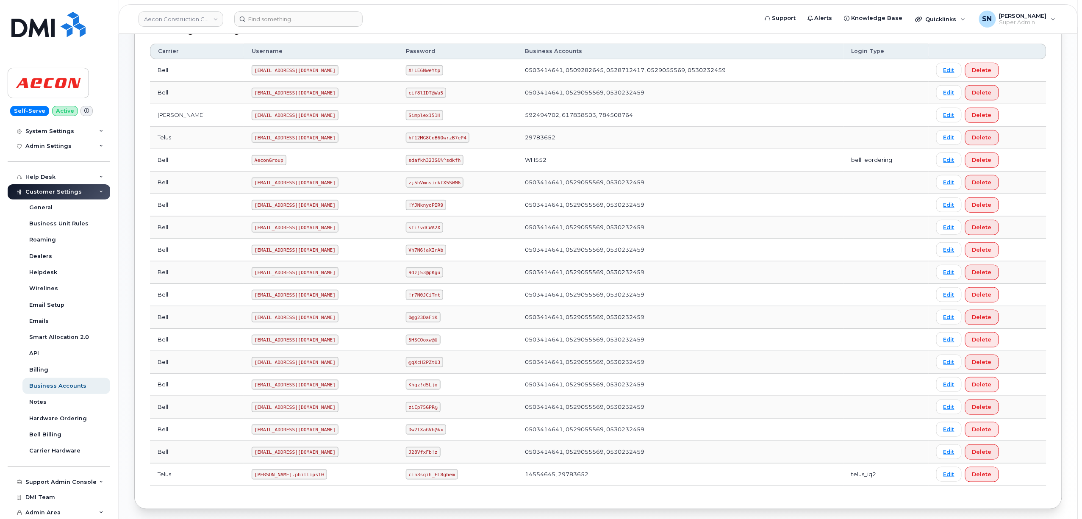
scroll to position [270, 0]
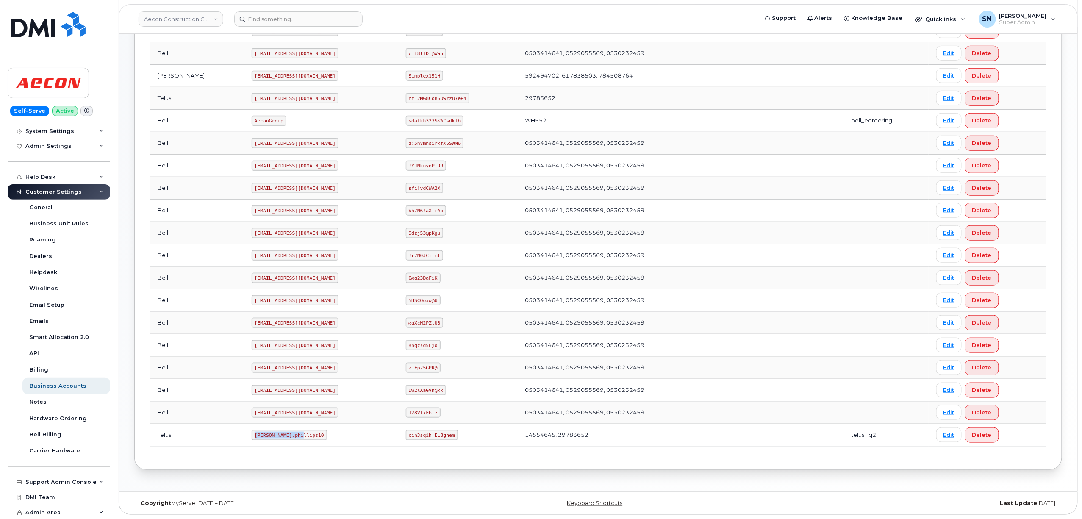
drag, startPoint x: 214, startPoint y: 433, endPoint x: 263, endPoint y: 436, distance: 48.8
click at [263, 436] on td "Taylor.phillips10" at bounding box center [321, 435] width 154 height 22
copy code "Taylor.phillips10"
drag, startPoint x: 391, startPoint y: 435, endPoint x: 437, endPoint y: 439, distance: 46.7
click at [437, 439] on code "cin3sqih_EL8ghem" at bounding box center [432, 435] width 52 height 10
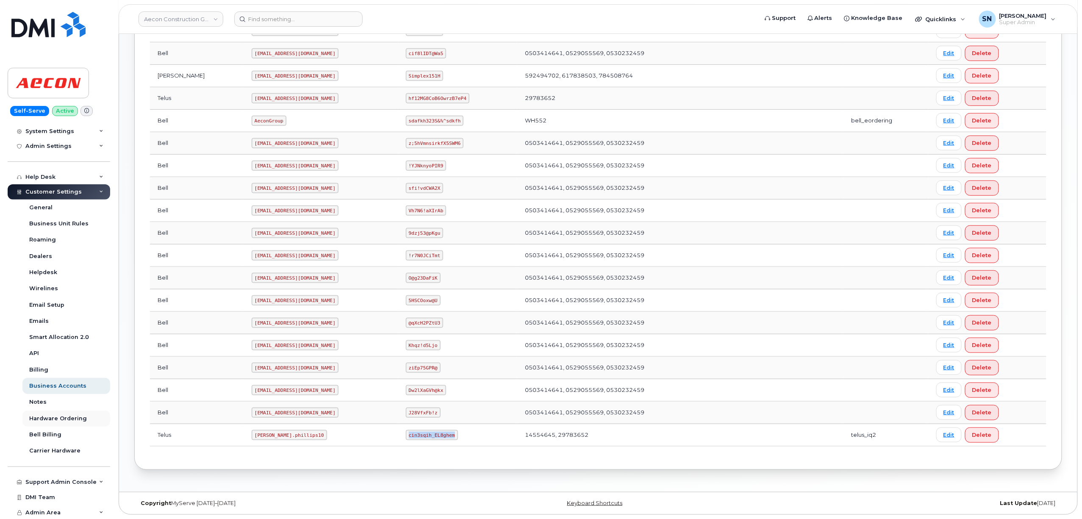
copy code "cin3sqih_EL8ghem"
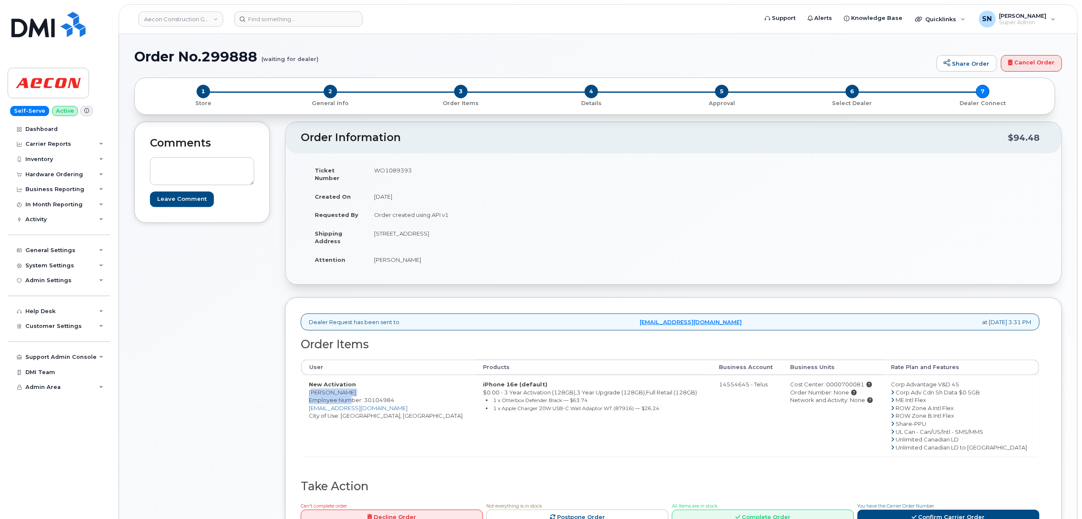
drag, startPoint x: 308, startPoint y: 388, endPoint x: 351, endPoint y: 391, distance: 43.3
click at [351, 391] on td "New Activation [PERSON_NAME] Employee Number: 30104984 [EMAIL_ADDRESS][DOMAIN_N…" at bounding box center [388, 415] width 174 height 81
click at [231, 380] on div "Comments Leave Comment" at bounding box center [202, 339] width 136 height 435
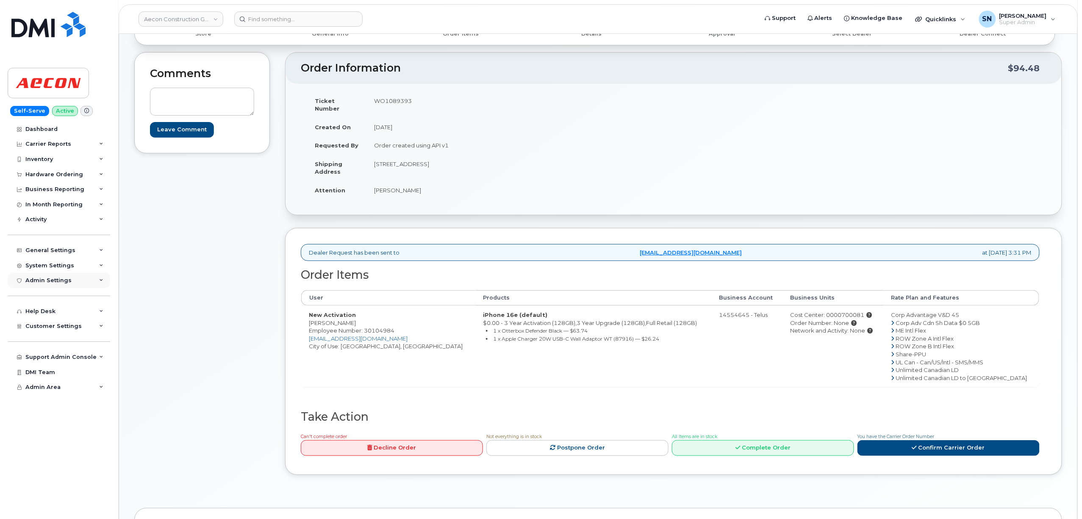
scroll to position [56, 0]
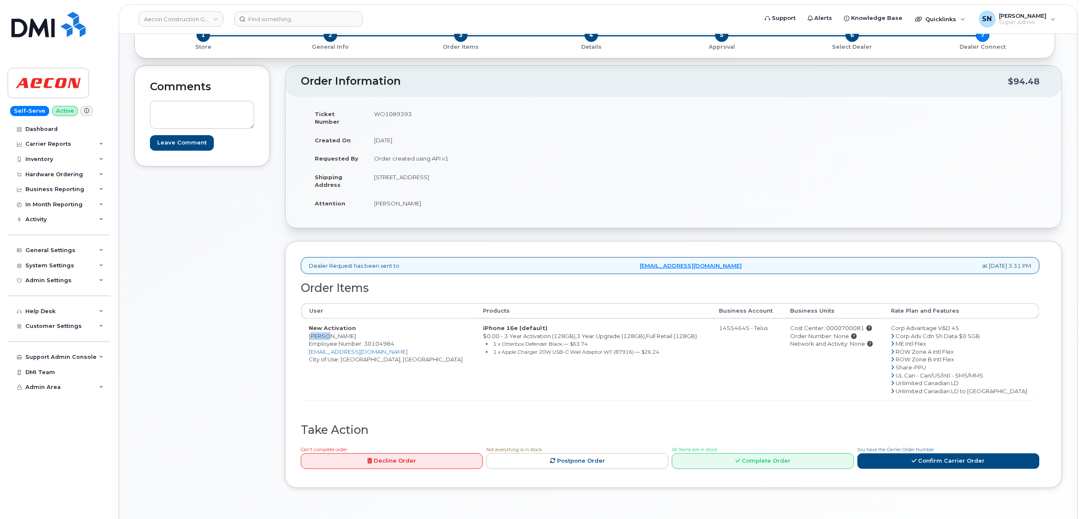
drag, startPoint x: 308, startPoint y: 329, endPoint x: 322, endPoint y: 330, distance: 13.7
click at [322, 330] on td "New Activation [PERSON_NAME] Employee Number: 30104984 [EMAIL_ADDRESS][DOMAIN_N…" at bounding box center [388, 359] width 174 height 81
copy td "[PERSON_NAME]"
click at [336, 327] on td "New Activation [PERSON_NAME] Employee Number: 30104984 [EMAIL_ADDRESS][DOMAIN_N…" at bounding box center [388, 359] width 174 height 81
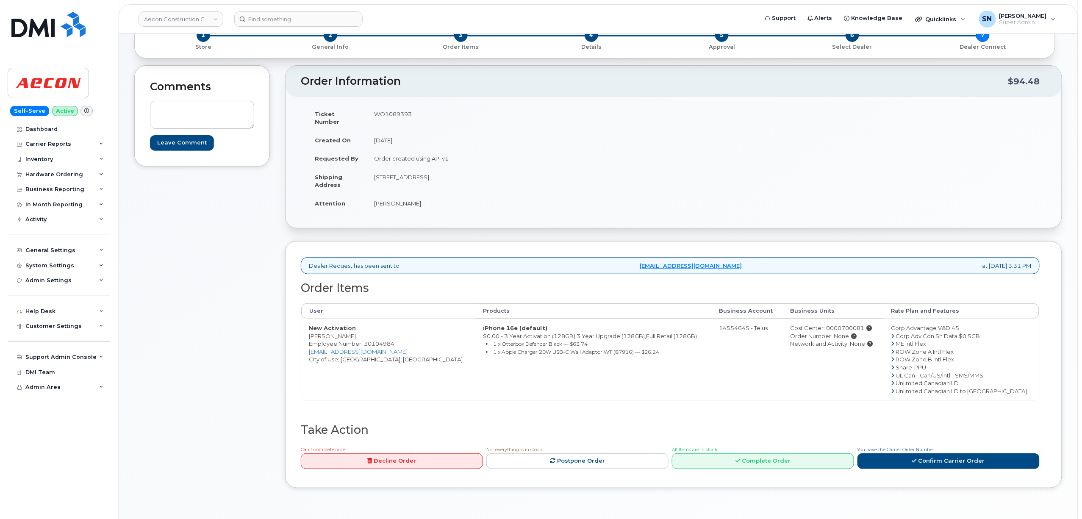
copy td "[PERSON_NAME]"
click at [353, 353] on td "New Activation [PERSON_NAME] Employee Number: 30104984 [EMAIL_ADDRESS][DOMAIN_N…" at bounding box center [388, 359] width 174 height 81
copy td "[GEOGRAPHIC_DATA]"
click at [392, 114] on td "WO1089393" at bounding box center [516, 118] width 301 height 26
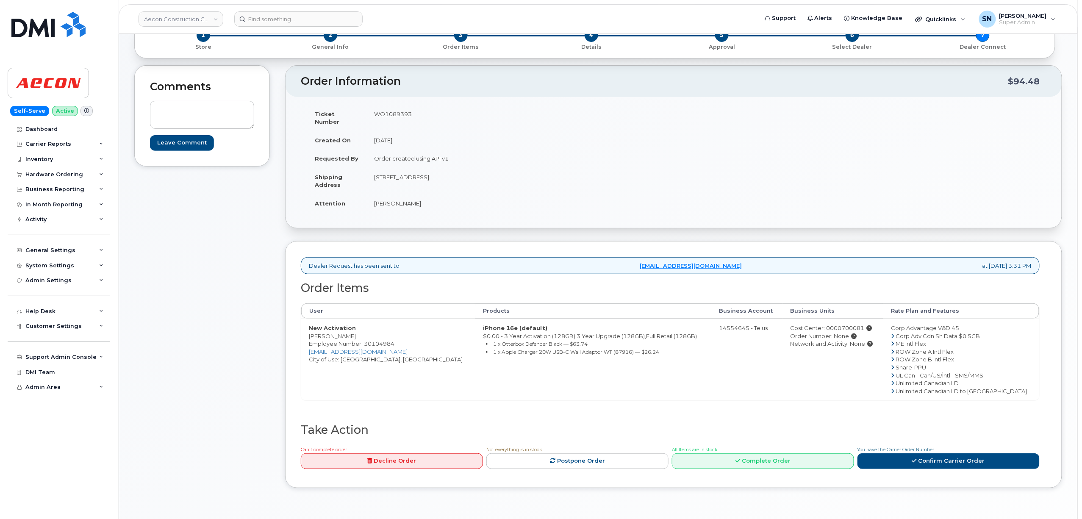
click at [392, 114] on td "WO1089393" at bounding box center [516, 118] width 301 height 26
copy td "WO1089393"
drag, startPoint x: 310, startPoint y: 330, endPoint x: 322, endPoint y: 330, distance: 11.9
click at [322, 330] on td "New Activation [PERSON_NAME] Employee Number: 30104984 [EMAIL_ADDRESS][DOMAIN_N…" at bounding box center [388, 359] width 174 height 81
copy td "Kalis"
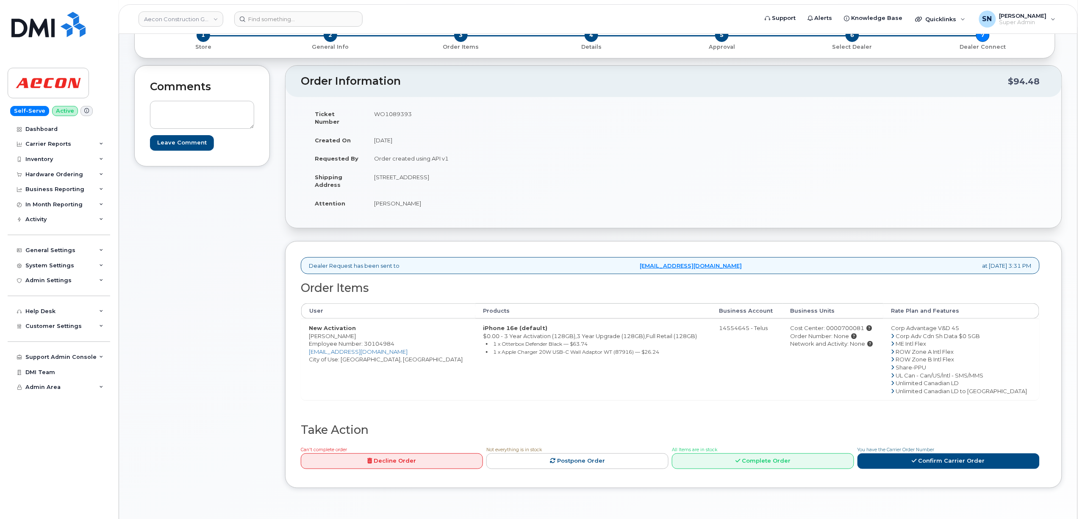
click at [341, 332] on td "New Activation [PERSON_NAME] Employee Number: 30104984 [EMAIL_ADDRESS][DOMAIN_N…" at bounding box center [388, 359] width 174 height 81
copy td "Sheridan"
drag, startPoint x: 375, startPoint y: 170, endPoint x: 502, endPoint y: 175, distance: 127.6
click at [502, 175] on td "[STREET_ADDRESS]" at bounding box center [516, 181] width 301 height 26
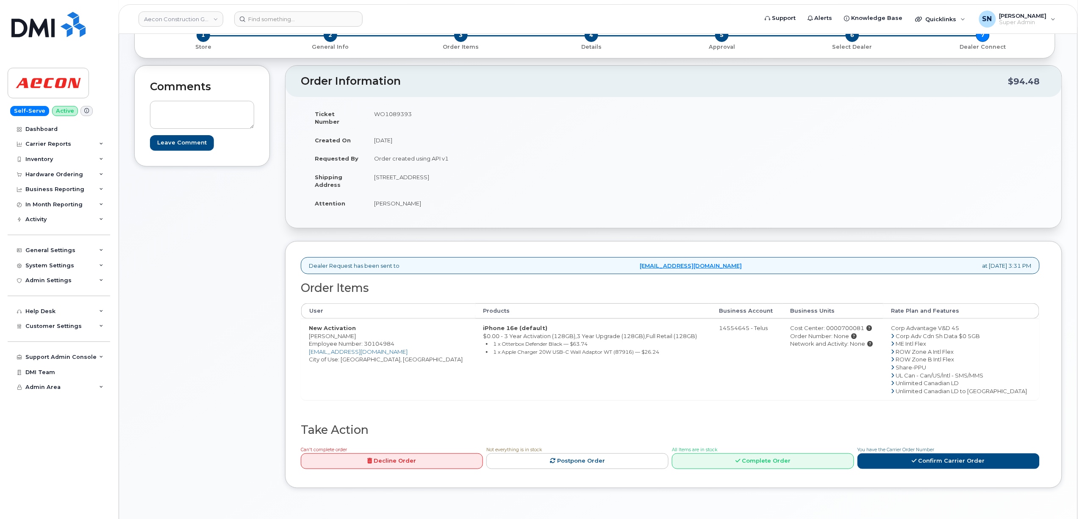
copy td "[STREET_ADDRESS]"
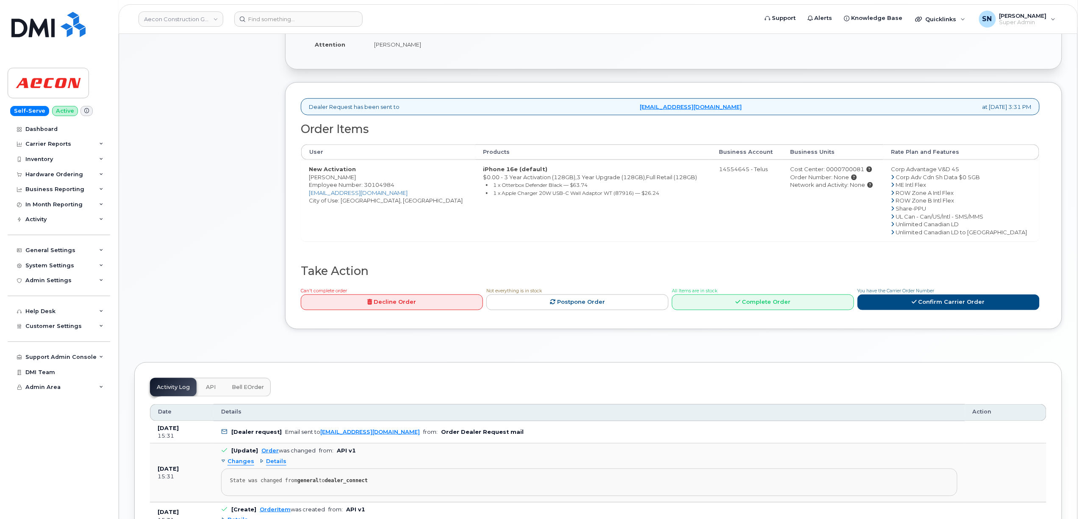
scroll to position [226, 0]
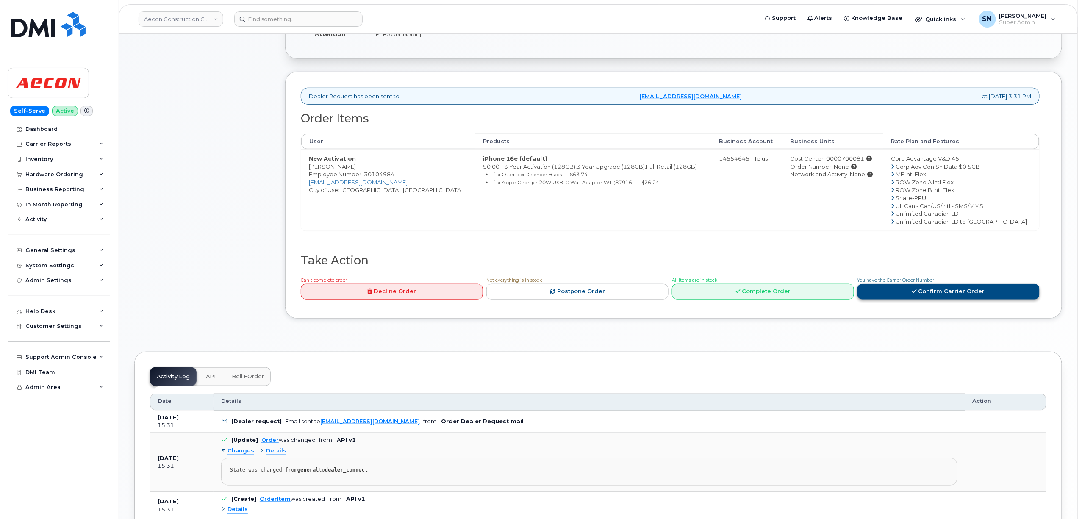
click at [929, 290] on link "Confirm Carrier Order" at bounding box center [948, 292] width 182 height 16
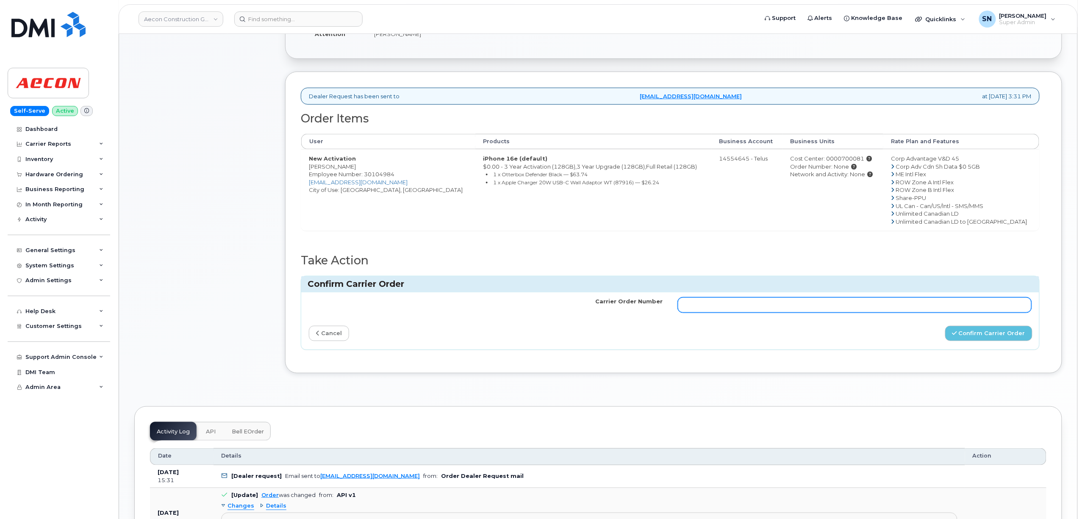
click at [812, 301] on input "Carrier Order Number" at bounding box center [855, 304] width 354 height 15
paste input "TL60024561"
type input "TL60024561"
click at [954, 319] on div "Carrier Order Number TL60024561 cancel Confirm Carrier Order" at bounding box center [670, 320] width 738 height 57
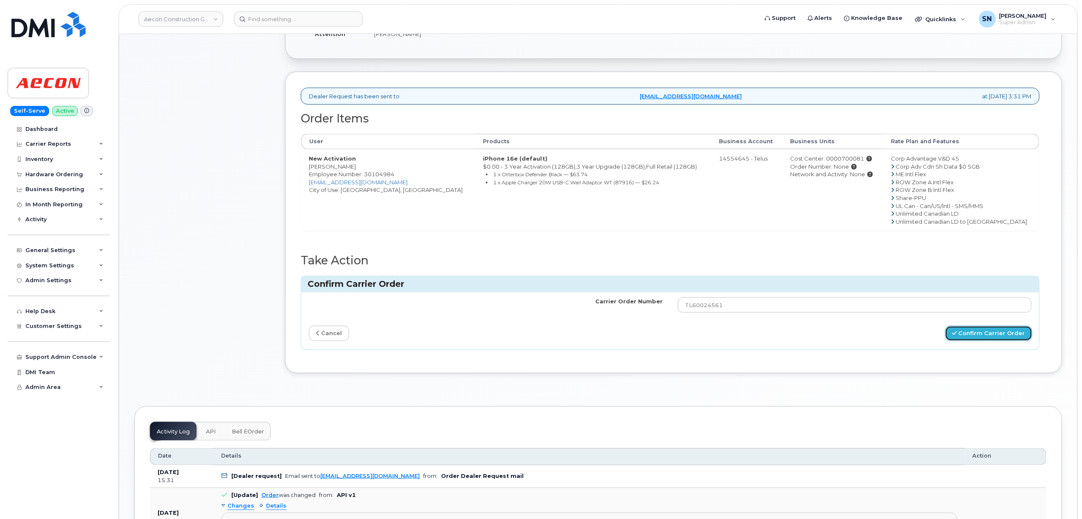
click at [957, 330] on icon "submit" at bounding box center [954, 333] width 5 height 6
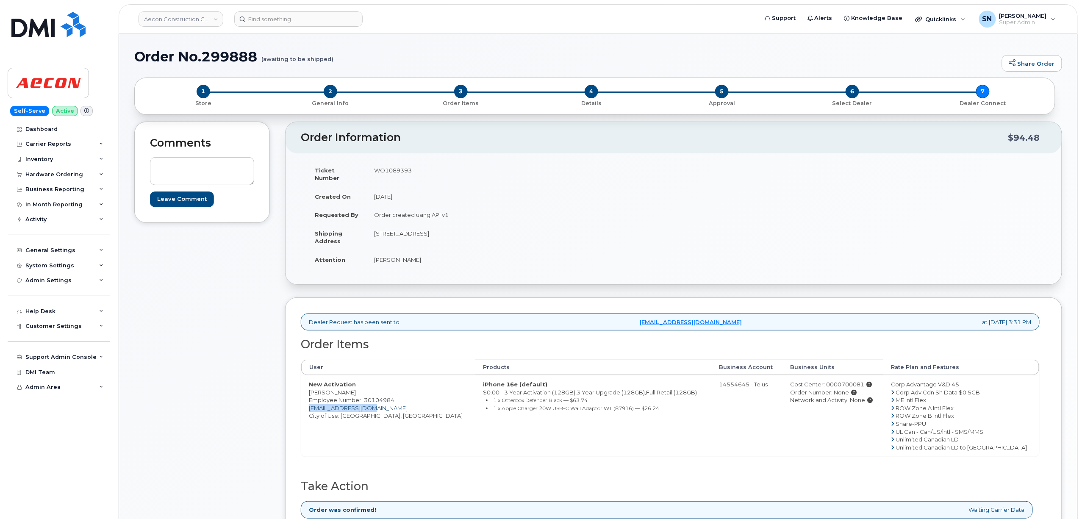
drag, startPoint x: 384, startPoint y: 401, endPoint x: 309, endPoint y: 399, distance: 75.0
click at [309, 399] on td "New Activation [PERSON_NAME] Employee Number: 30104984 [EMAIL_ADDRESS][DOMAIN_N…" at bounding box center [388, 415] width 174 height 81
copy link "[EMAIL_ADDRESS][DOMAIN_NAME]"
drag, startPoint x: 202, startPoint y: 53, endPoint x: 258, endPoint y: 54, distance: 55.9
click at [258, 54] on h1 "Order No.299888 (awaiting to be shipped)" at bounding box center [565, 56] width 863 height 15
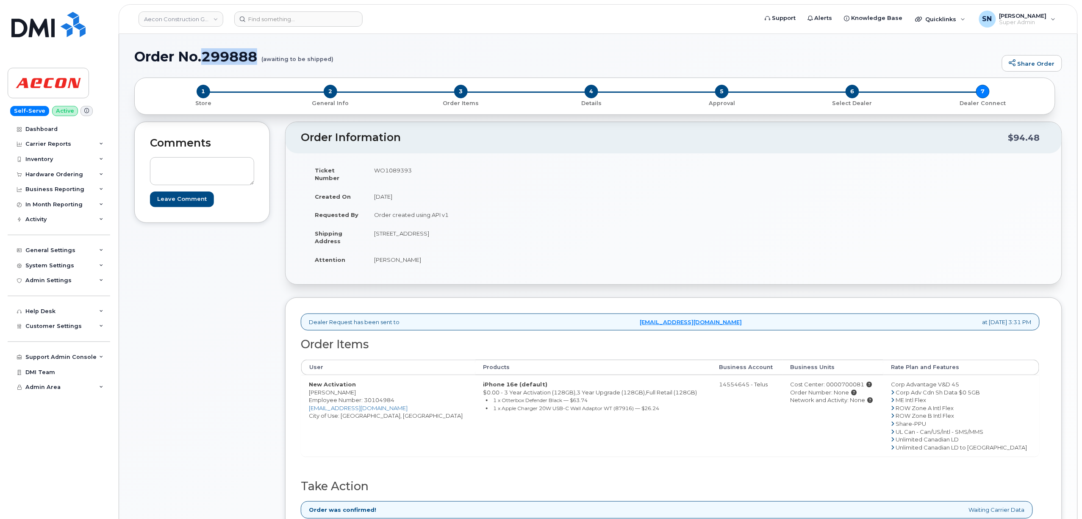
copy h1 "299888"
